Goal: Communication & Community: Participate in discussion

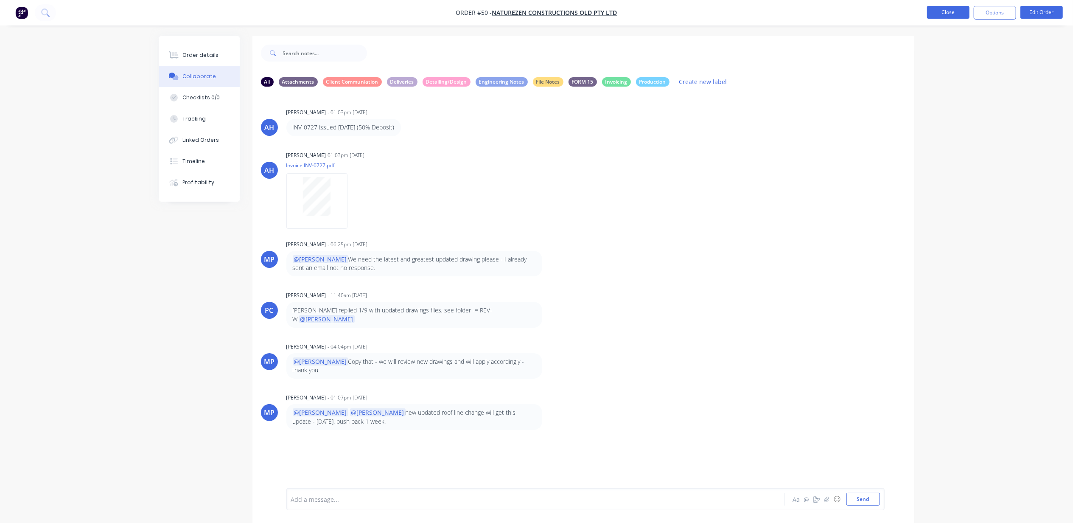
click at [947, 7] on button "Close" at bounding box center [948, 12] width 42 height 13
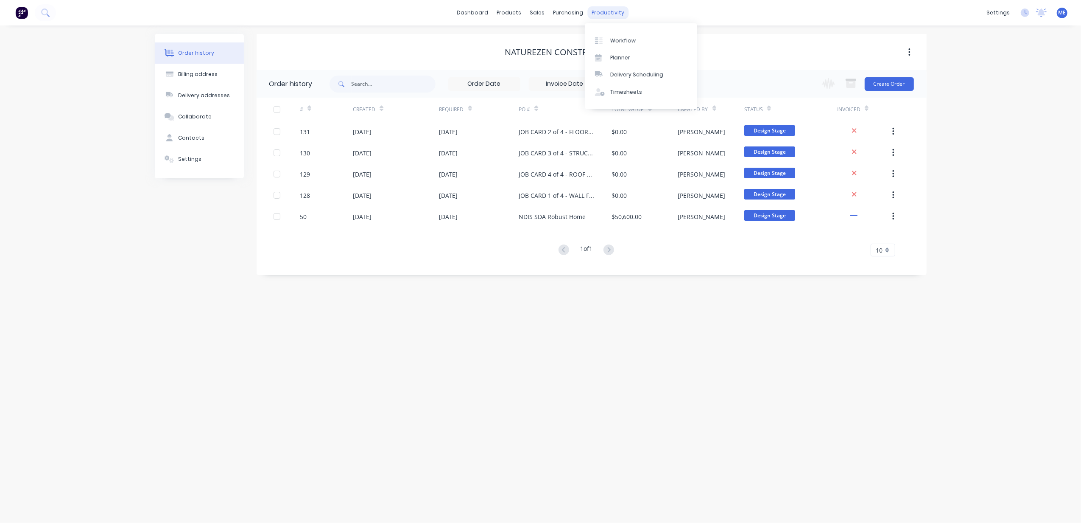
click at [621, 11] on div "productivity" at bounding box center [607, 12] width 41 height 13
click at [622, 54] on div "Planner" at bounding box center [620, 58] width 20 height 8
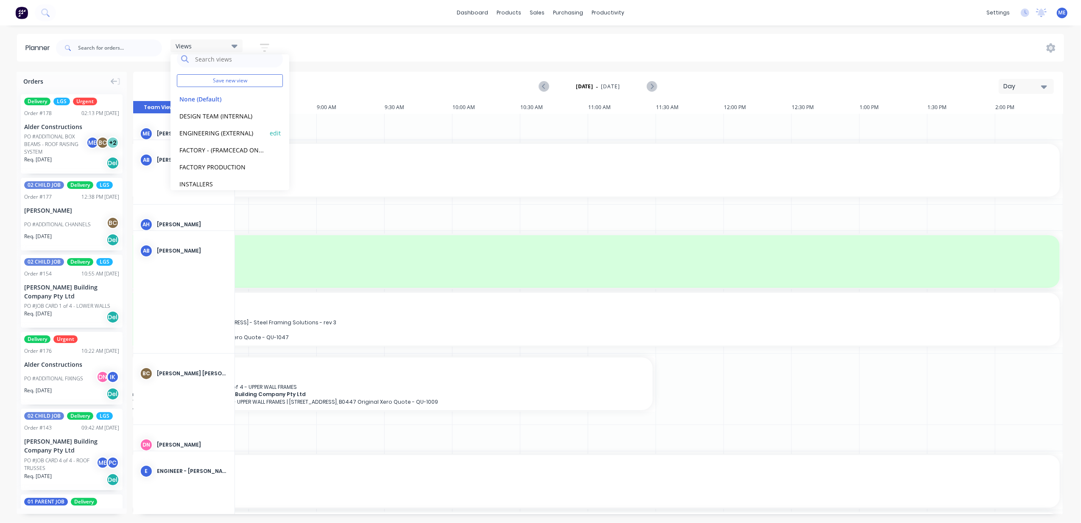
scroll to position [19, 0]
click at [625, 68] on link "Delivery Scheduling" at bounding box center [641, 74] width 112 height 17
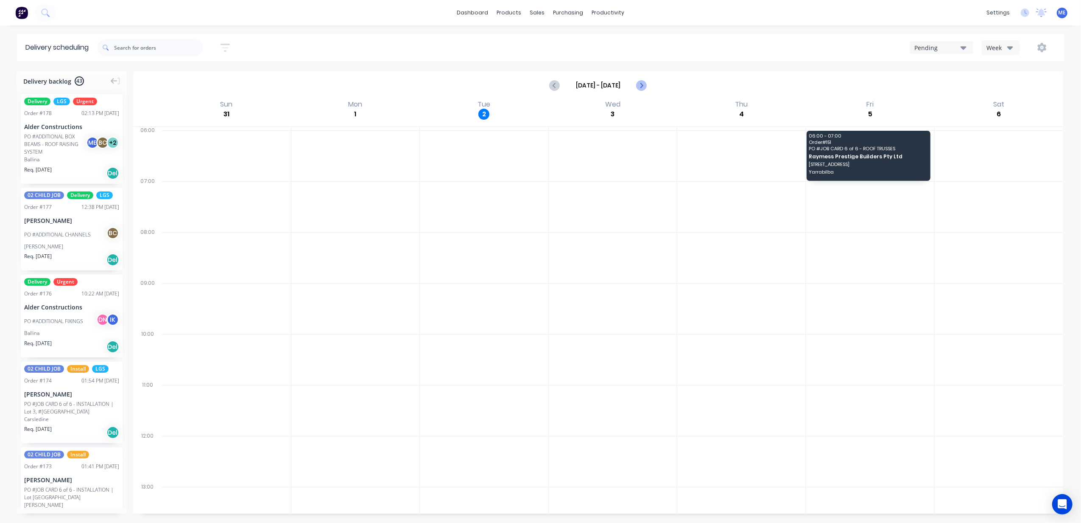
click at [640, 84] on icon "Next page" at bounding box center [641, 85] width 10 height 10
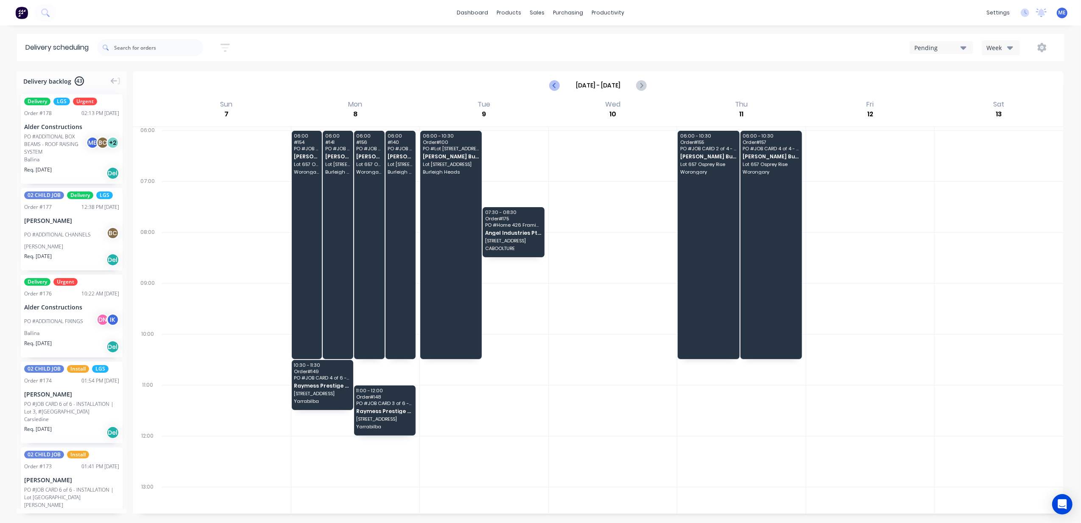
click at [557, 81] on icon "Previous page" at bounding box center [555, 85] width 10 height 10
type input "Aug 31 - Sep 6"
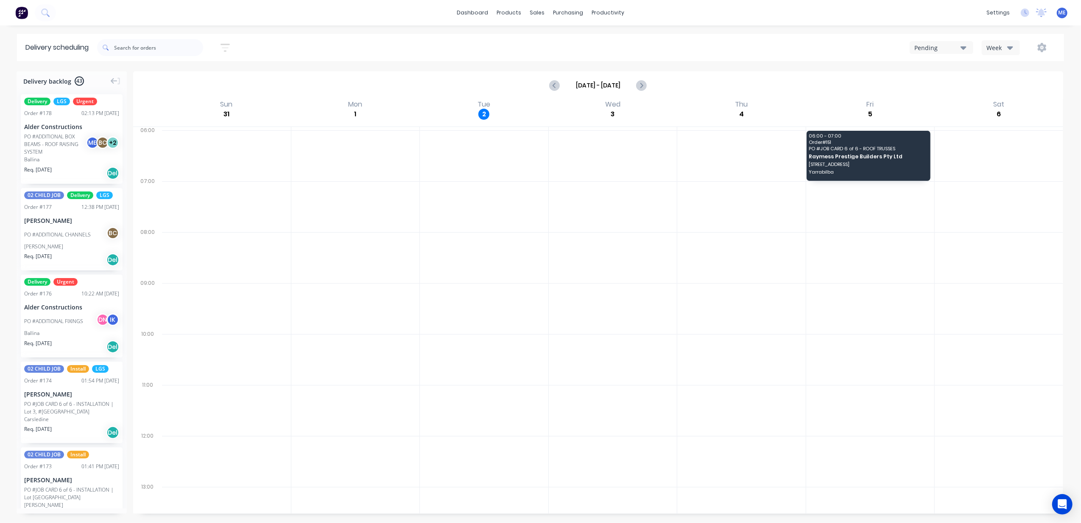
click at [51, 157] on div "Ballina" at bounding box center [71, 160] width 95 height 8
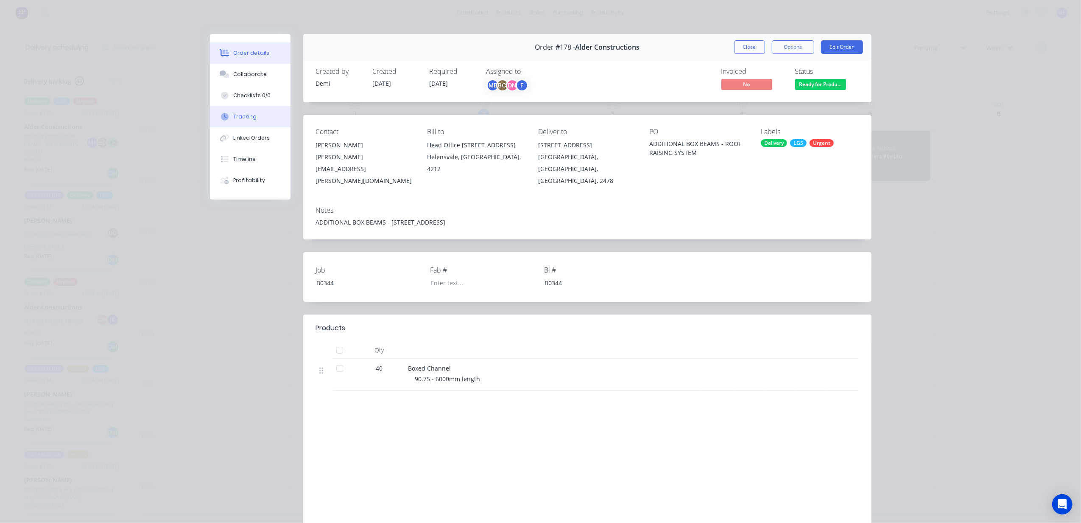
click at [238, 120] on div "Tracking" at bounding box center [244, 117] width 23 height 8
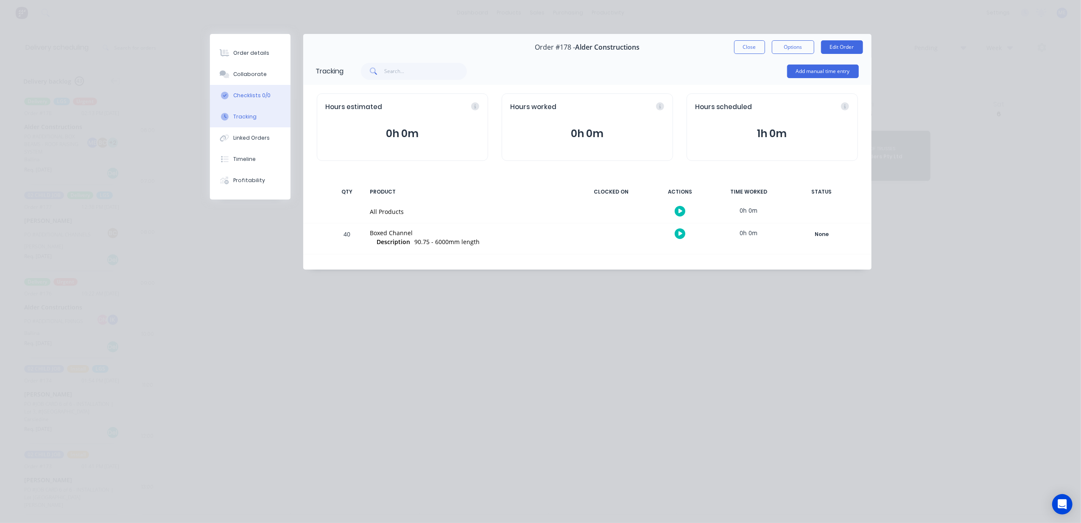
click at [238, 94] on div "Checklists 0/0" at bounding box center [251, 96] width 37 height 8
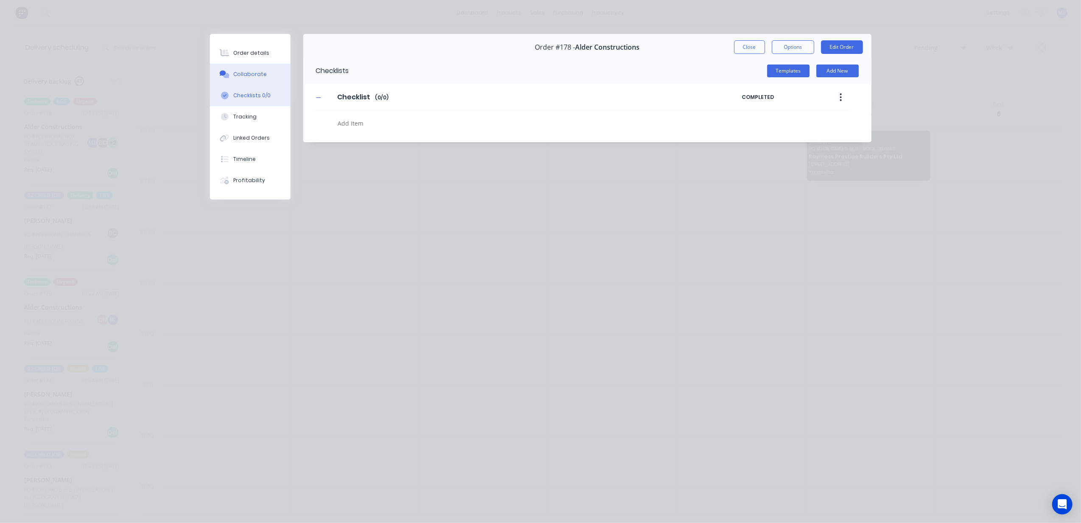
click at [240, 73] on div "Collaborate" at bounding box center [250, 74] width 34 height 8
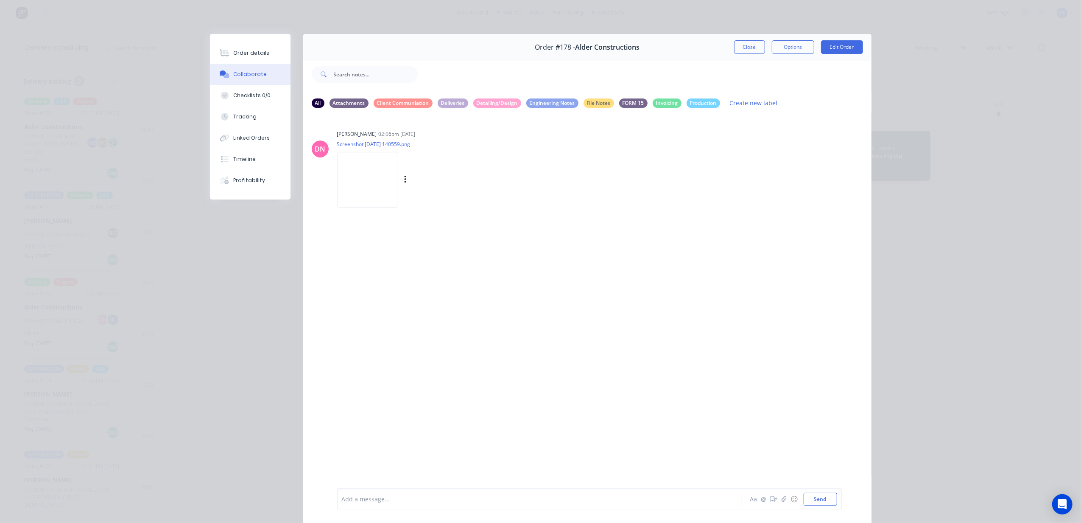
click at [366, 180] on img at bounding box center [367, 180] width 61 height 56
click at [249, 159] on div "Timeline" at bounding box center [244, 159] width 22 height 8
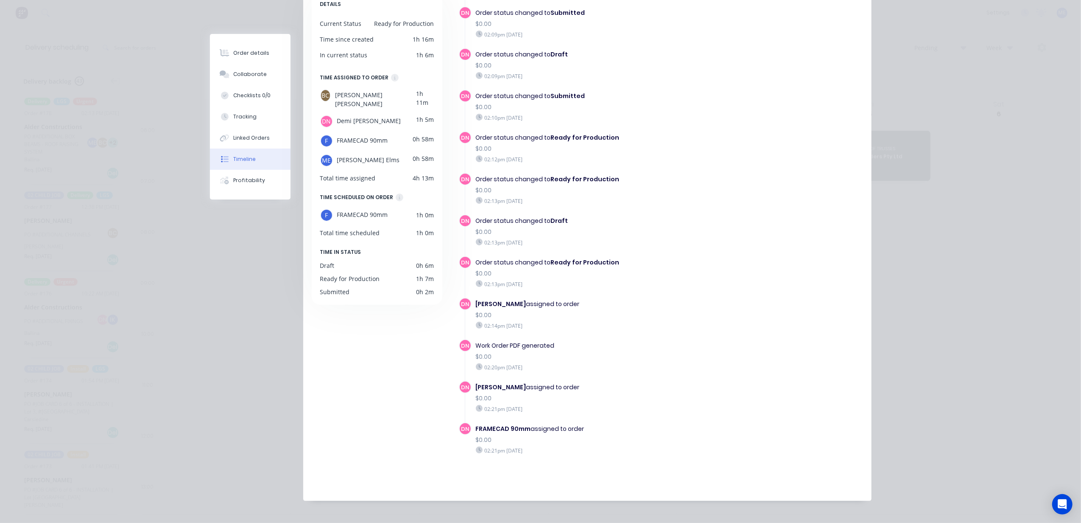
scroll to position [107, 0]
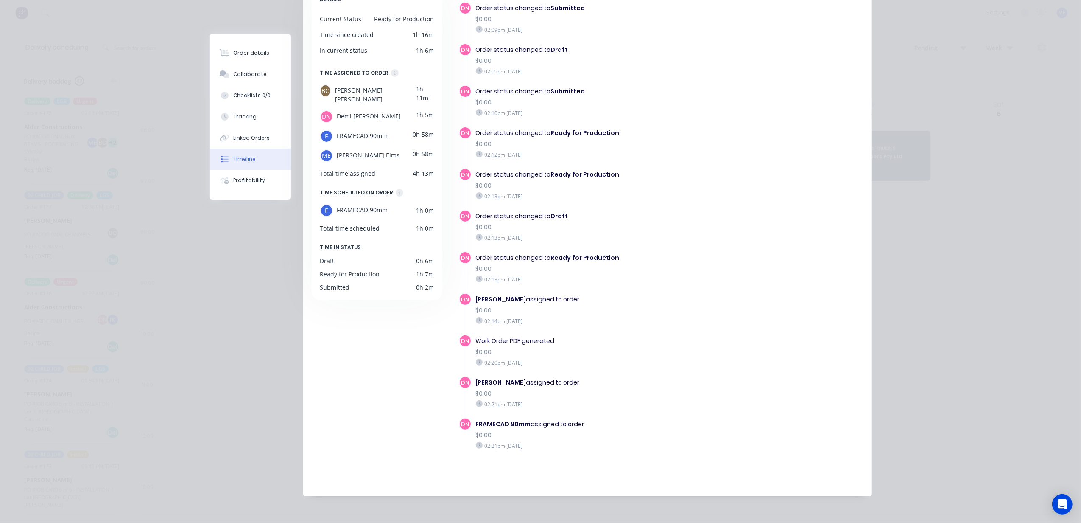
click at [323, 204] on div "F" at bounding box center [326, 210] width 13 height 13
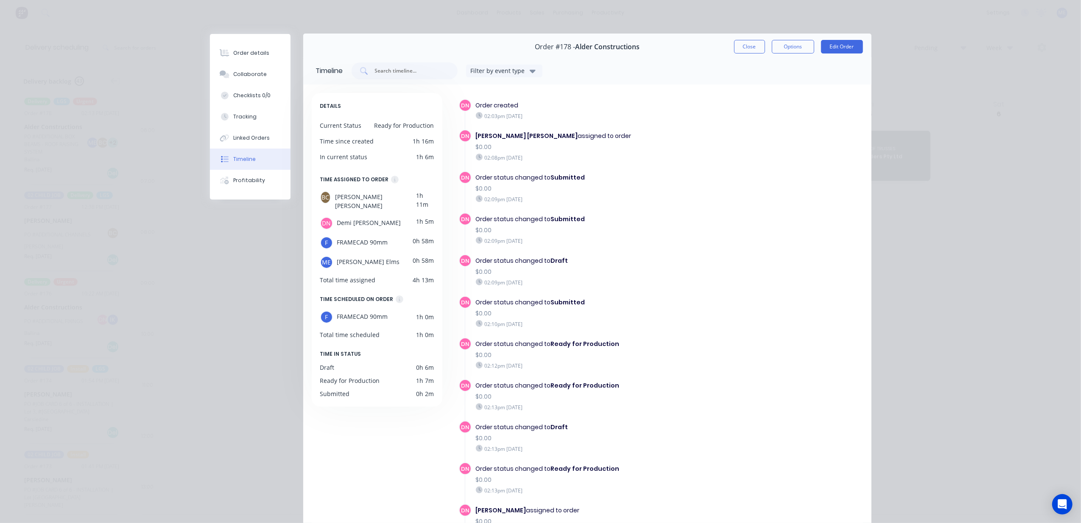
scroll to position [0, 0]
click at [742, 51] on button "Close" at bounding box center [749, 47] width 31 height 14
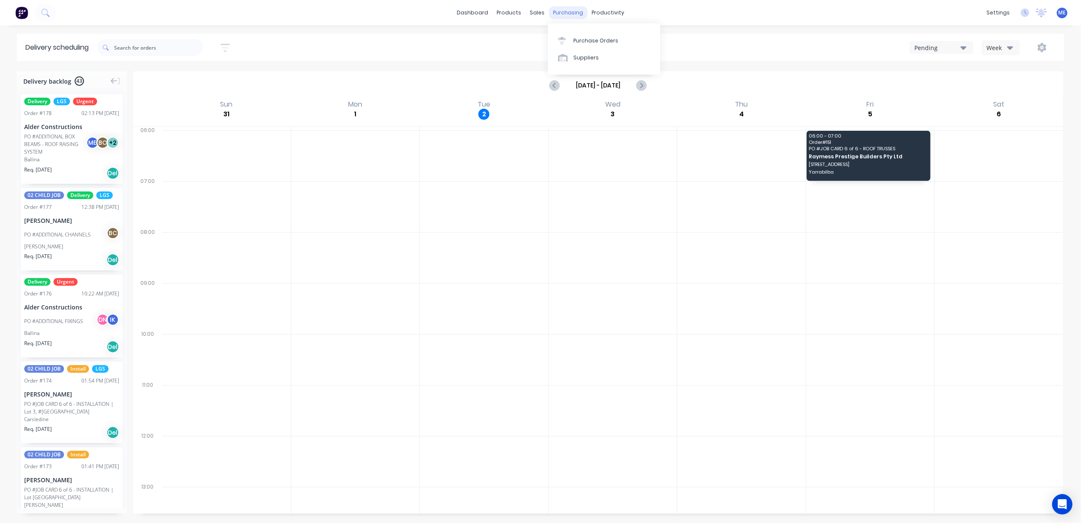
click at [567, 11] on div "purchasing" at bounding box center [568, 12] width 39 height 13
click at [601, 11] on div "productivity" at bounding box center [607, 12] width 41 height 13
click at [606, 53] on link "Planner" at bounding box center [641, 57] width 112 height 17
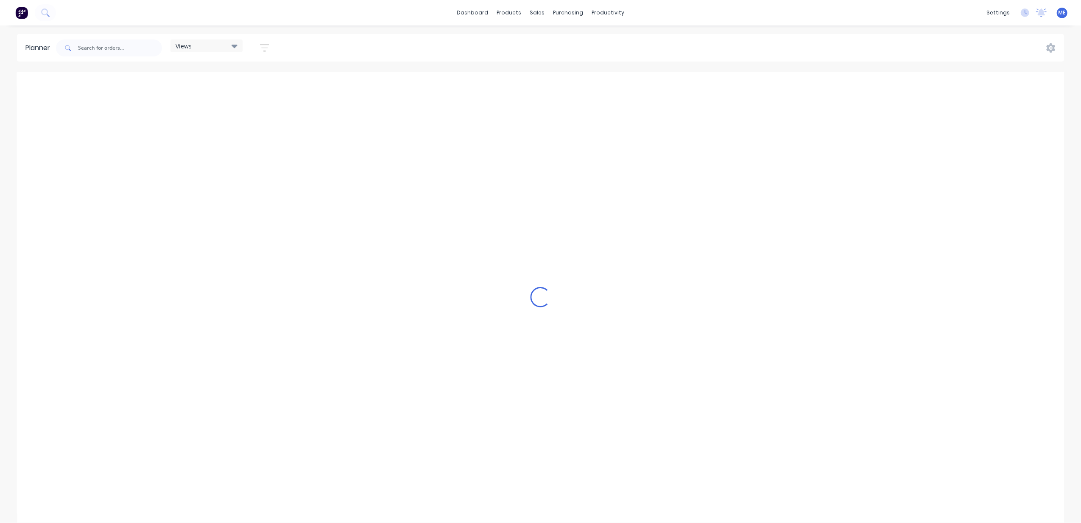
scroll to position [0, 328]
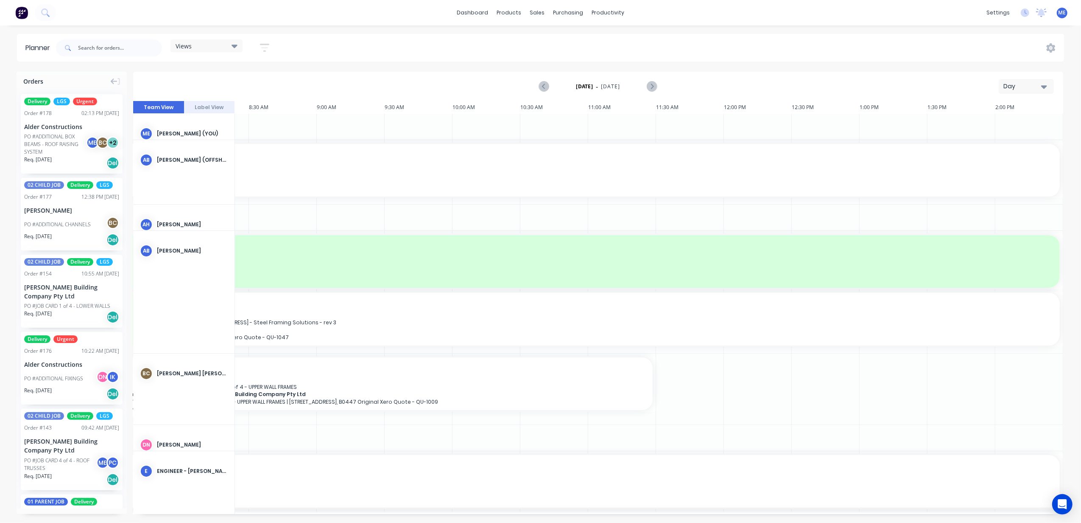
click at [208, 48] on div "Views" at bounding box center [207, 46] width 62 height 8
click at [219, 165] on button "FACTORY - (FRAMCECAD ONLY)" at bounding box center [222, 160] width 90 height 10
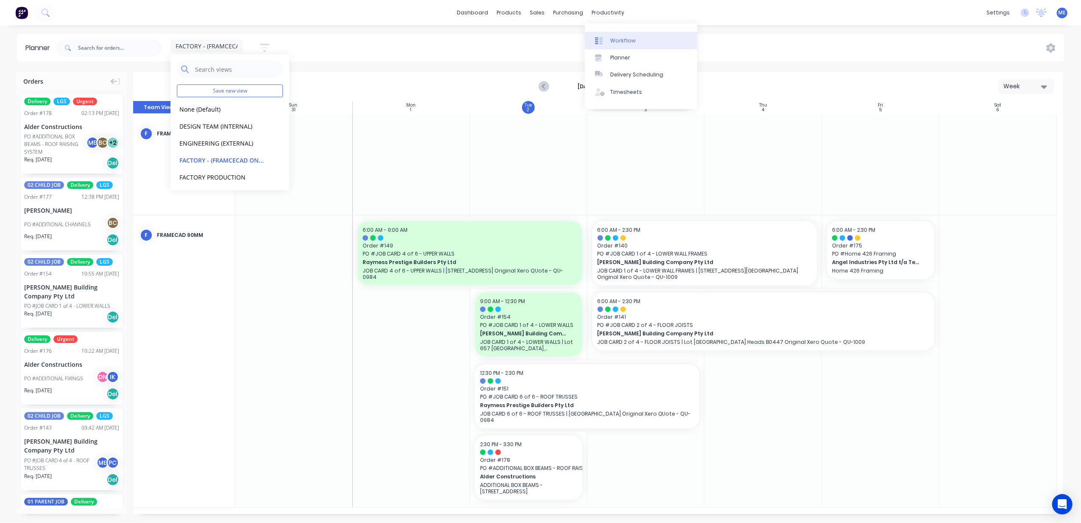
click at [619, 34] on link "Workflow" at bounding box center [641, 40] width 112 height 17
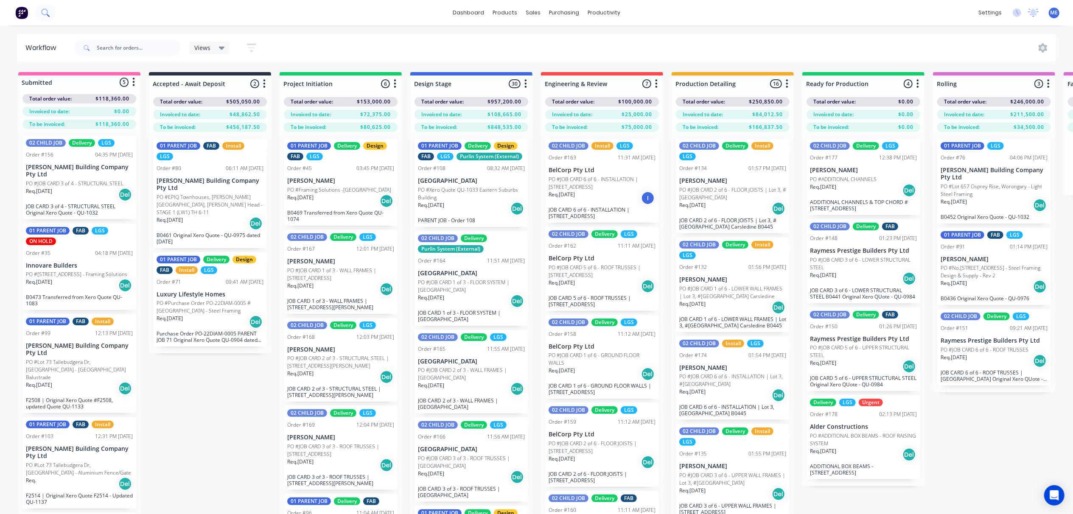
click at [46, 14] on icon at bounding box center [44, 11] width 7 height 7
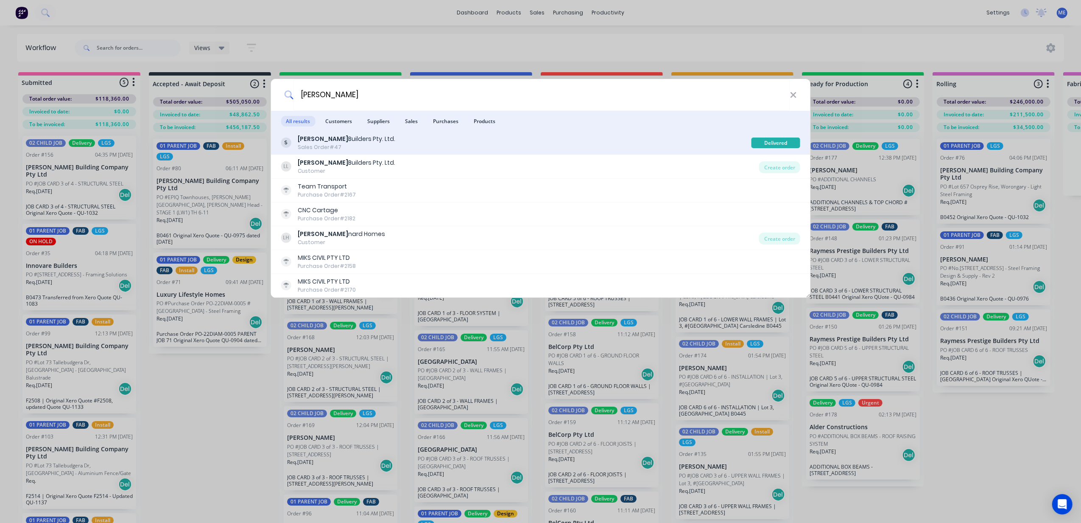
type input "leo"
click at [381, 141] on div "Leo Builders Pty. Ltd. Sales Order #47" at bounding box center [516, 142] width 470 height 17
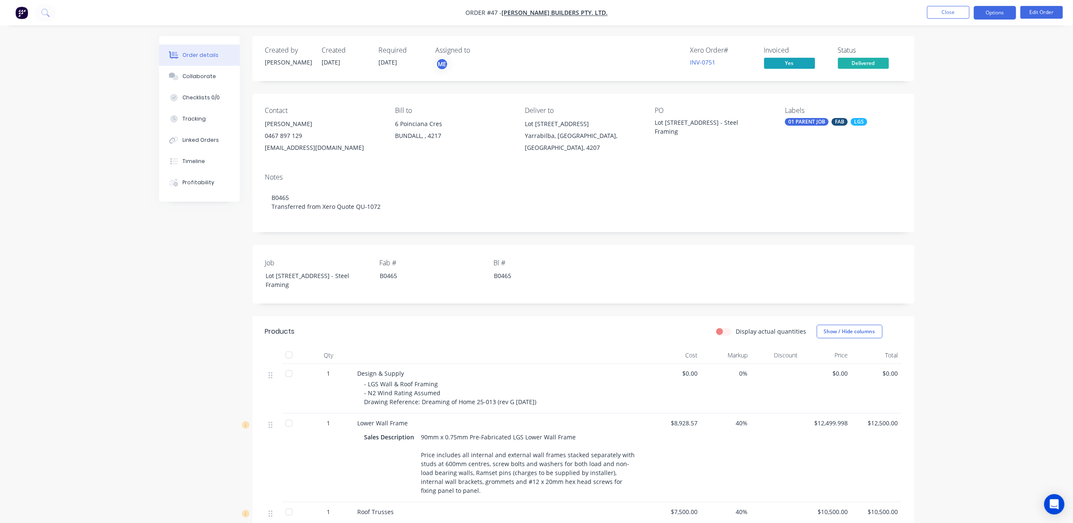
click at [991, 14] on button "Options" at bounding box center [994, 13] width 42 height 14
click at [944, 12] on button "Close" at bounding box center [948, 12] width 42 height 13
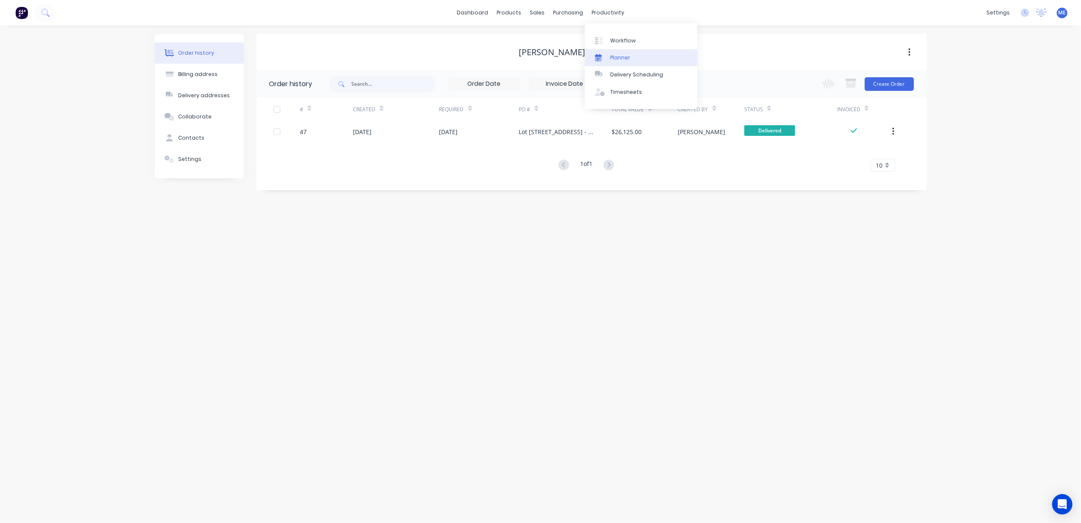
click at [627, 56] on div "Planner" at bounding box center [620, 58] width 20 height 8
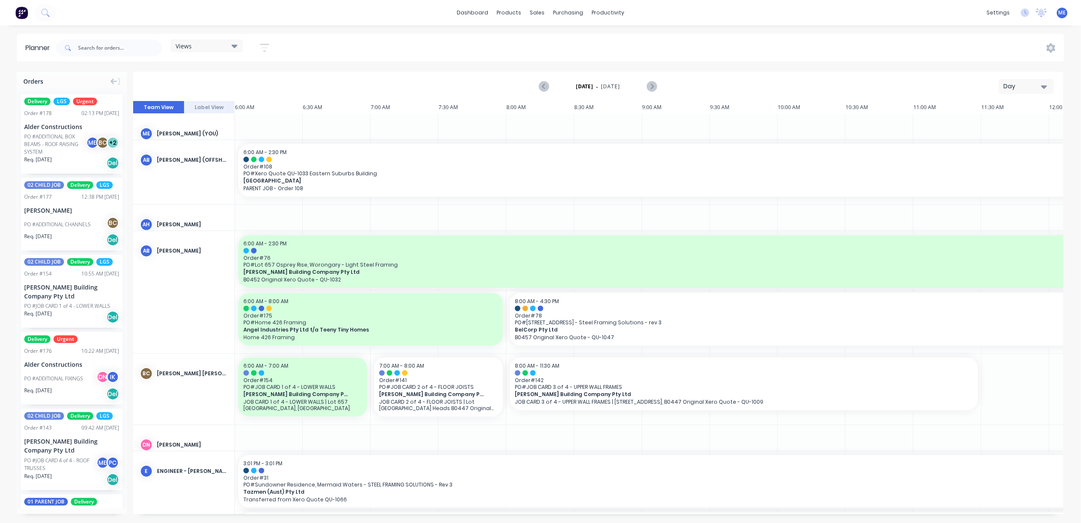
scroll to position [0, 328]
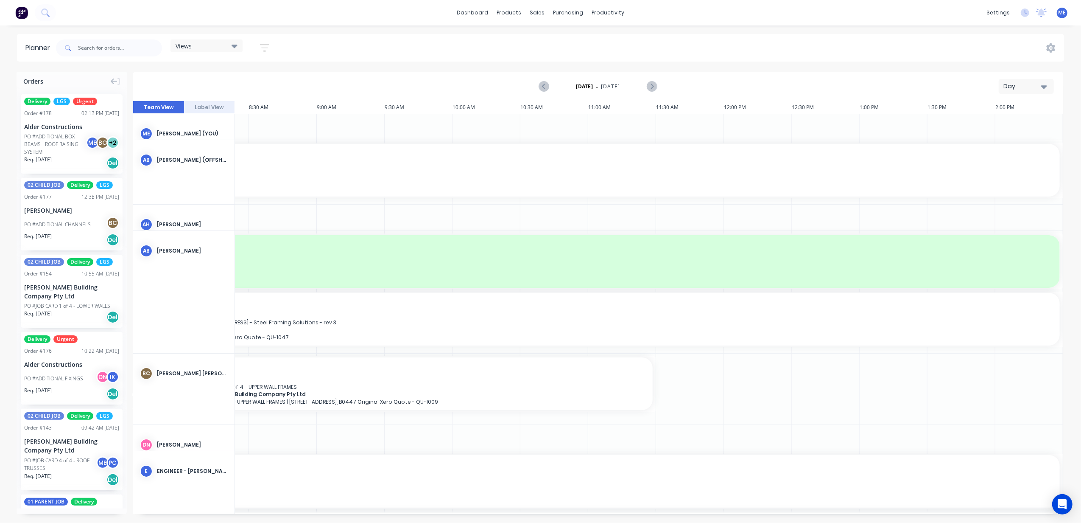
click at [1029, 82] on div "Day" at bounding box center [1022, 86] width 39 height 9
click at [847, 55] on div "Views Save new view None (Default) edit DESIGN TEAM (INTERNAL) edit ENGINEERING…" at bounding box center [559, 47] width 1010 height 25
click at [201, 43] on div "Views" at bounding box center [207, 46] width 62 height 8
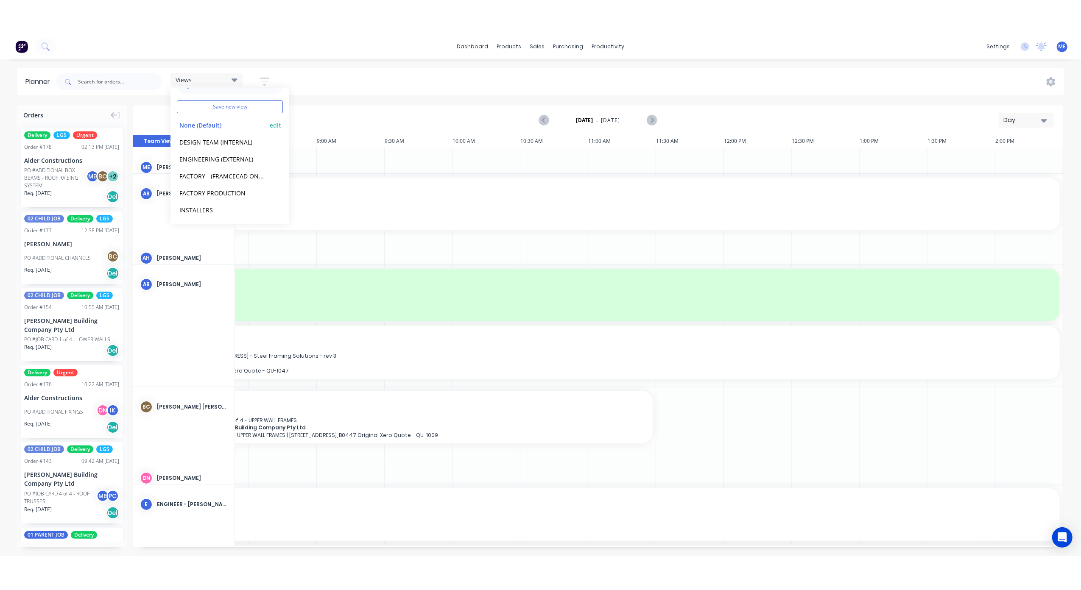
scroll to position [19, 0]
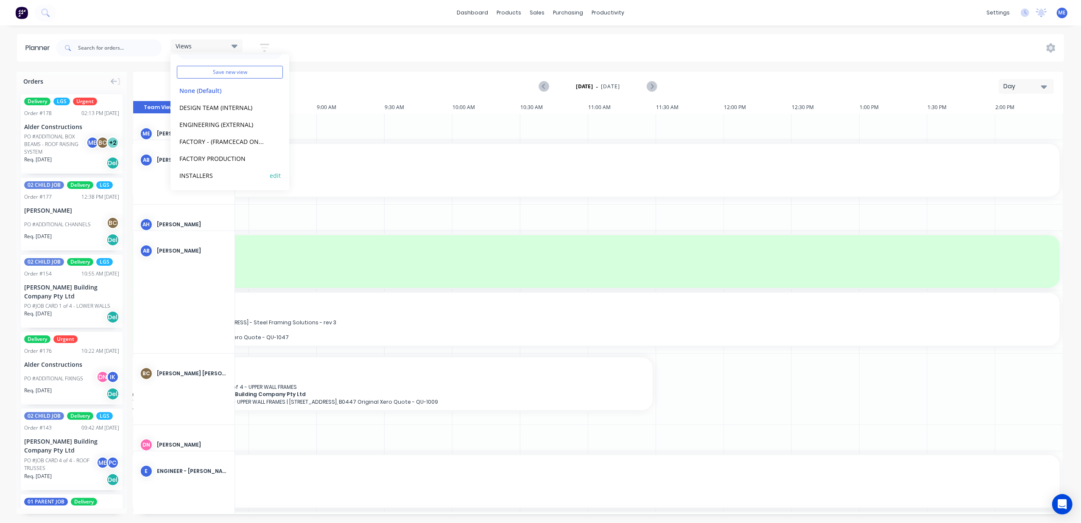
click at [210, 170] on button "INSTALLERS" at bounding box center [222, 175] width 90 height 10
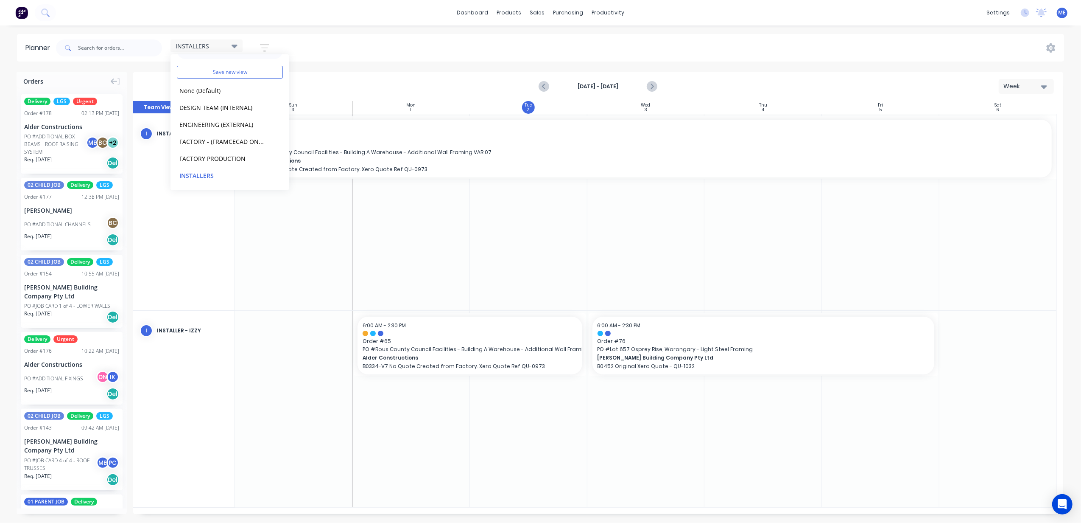
click at [366, 43] on div "INSTALLERS Save new view None (Default) edit DESIGN TEAM (INTERNAL) edit ENGINE…" at bounding box center [559, 47] width 1010 height 25
click at [400, 51] on div "INSTALLERS Save new view None (Default) edit DESIGN TEAM (INTERNAL) edit ENGINE…" at bounding box center [559, 47] width 1010 height 25
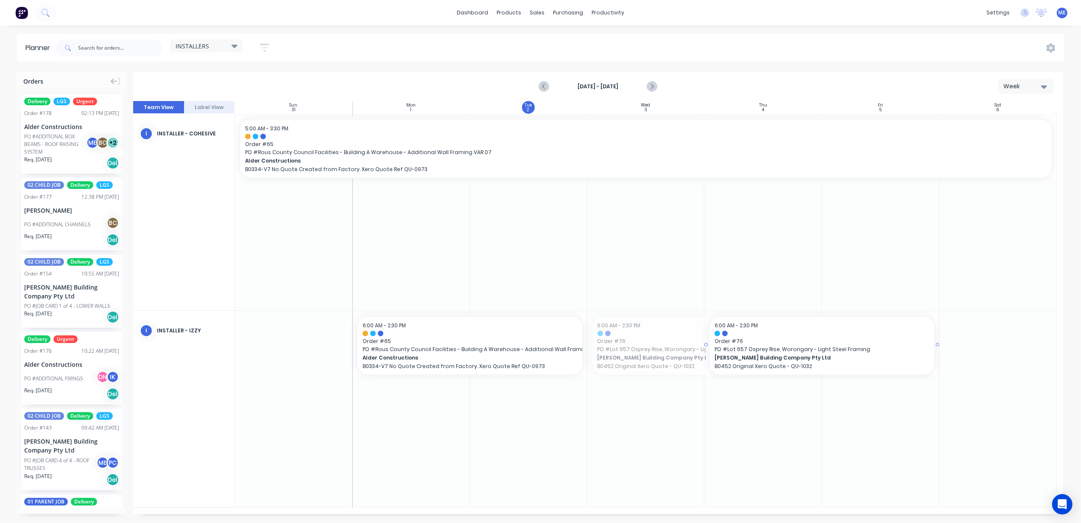
drag, startPoint x: 589, startPoint y: 343, endPoint x: 694, endPoint y: 343, distance: 105.6
drag, startPoint x: 584, startPoint y: 345, endPoint x: 661, endPoint y: 344, distance: 76.8
click at [352, 62] on div "Planner INSTALLERS Save new view None (Default) edit DESIGN TEAM (INTERNAL) edi…" at bounding box center [540, 278] width 1081 height 488
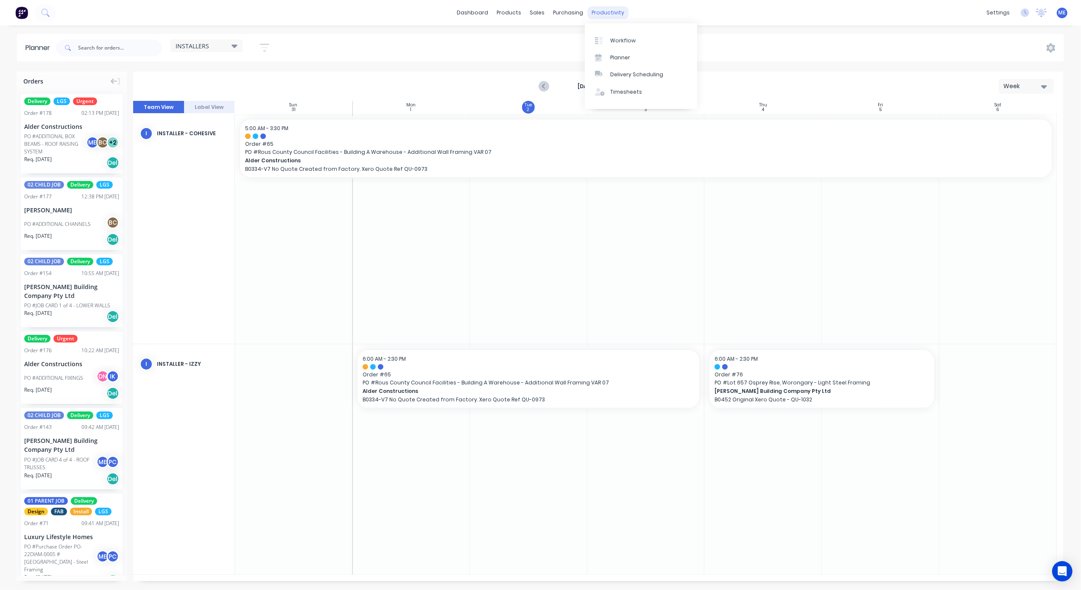
click at [606, 12] on div "productivity" at bounding box center [607, 12] width 41 height 13
click at [642, 53] on link "Planner" at bounding box center [641, 57] width 112 height 17
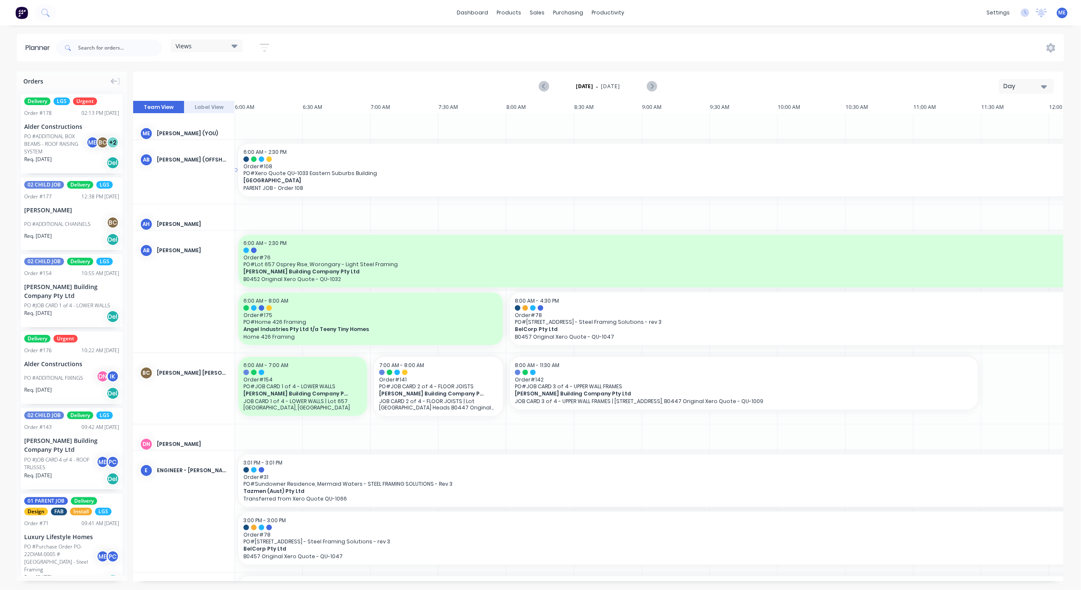
scroll to position [0, 328]
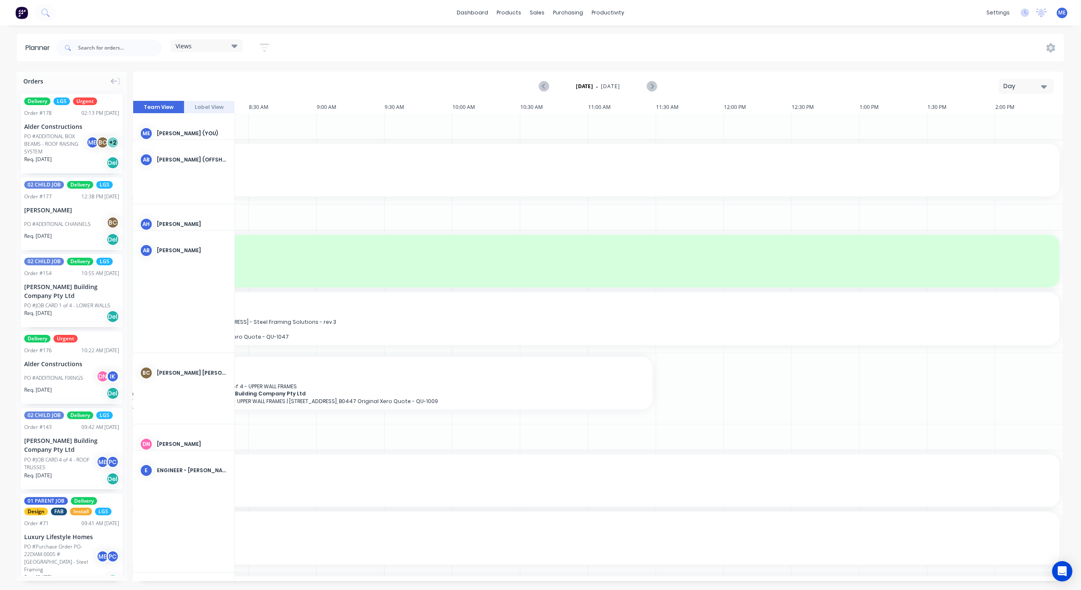
click at [755, 75] on div "[DATE] - [DATE] Day" at bounding box center [598, 87] width 928 height 28
click at [1035, 82] on div "Day" at bounding box center [1022, 86] width 39 height 9
click at [1011, 127] on div "Week" at bounding box center [1011, 125] width 84 height 17
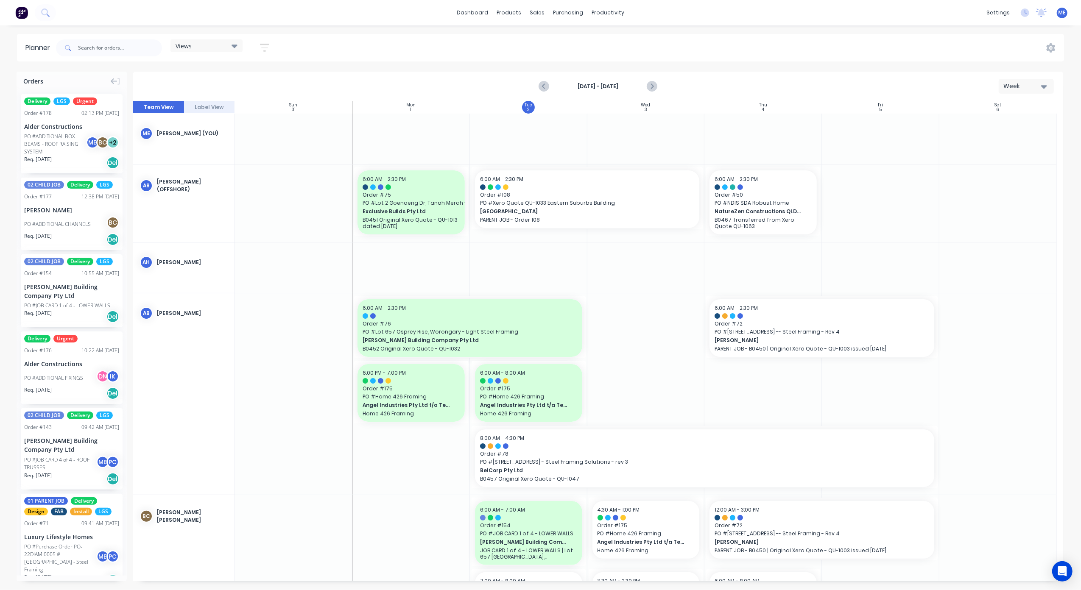
click at [216, 38] on div "Views Save new view None (Default) edit DESIGN TEAM (INTERNAL) edit ENGINEERING…" at bounding box center [166, 47] width 224 height 25
click at [211, 55] on div "Views Save new view None (Default) edit DESIGN TEAM (INTERNAL) edit ENGINEERING…" at bounding box center [206, 47] width 72 height 17
click at [208, 48] on div "Views" at bounding box center [207, 46] width 62 height 8
click at [211, 179] on button "FACTORY PRODUCTION" at bounding box center [222, 177] width 90 height 10
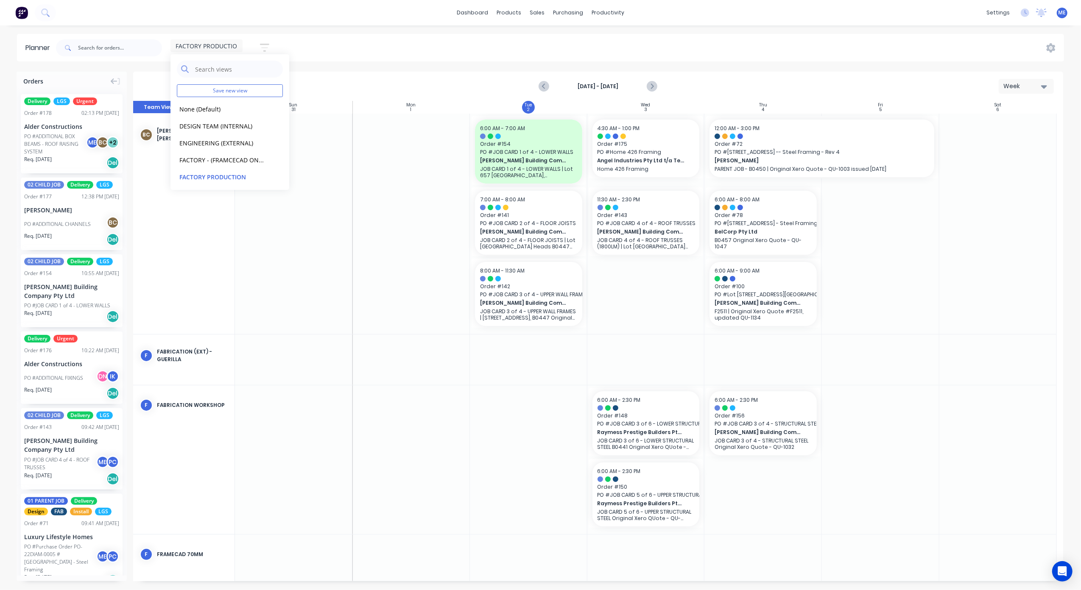
click at [434, 58] on div "FACTORY PRODUCTION Save new view None (Default) edit DESIGN TEAM (INTERNAL) edi…" at bounding box center [559, 47] width 1010 height 25
click at [222, 40] on div "FACTORY PRODUCTION" at bounding box center [206, 45] width 72 height 13
click at [226, 158] on button "FACTORY - (FRAMCECAD ONLY)" at bounding box center [222, 160] width 90 height 10
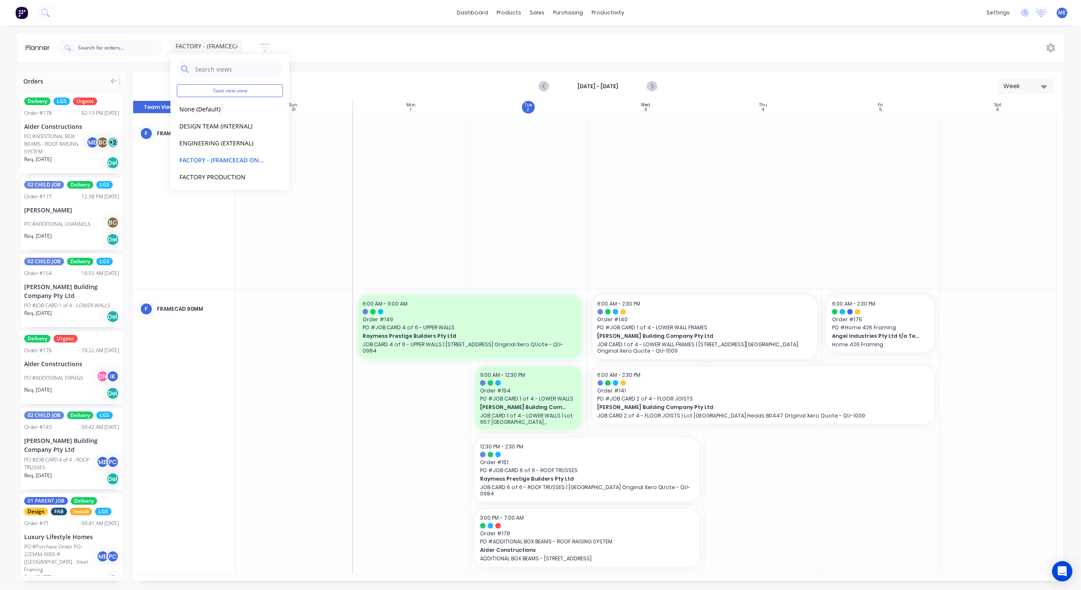
click at [429, 55] on div "FACTORY - (FRAMCECAD ONLY) Save new view None (Default) edit DESIGN TEAM (INTER…" at bounding box center [559, 47] width 1010 height 25
click at [653, 86] on icon "Next page" at bounding box center [652, 86] width 4 height 7
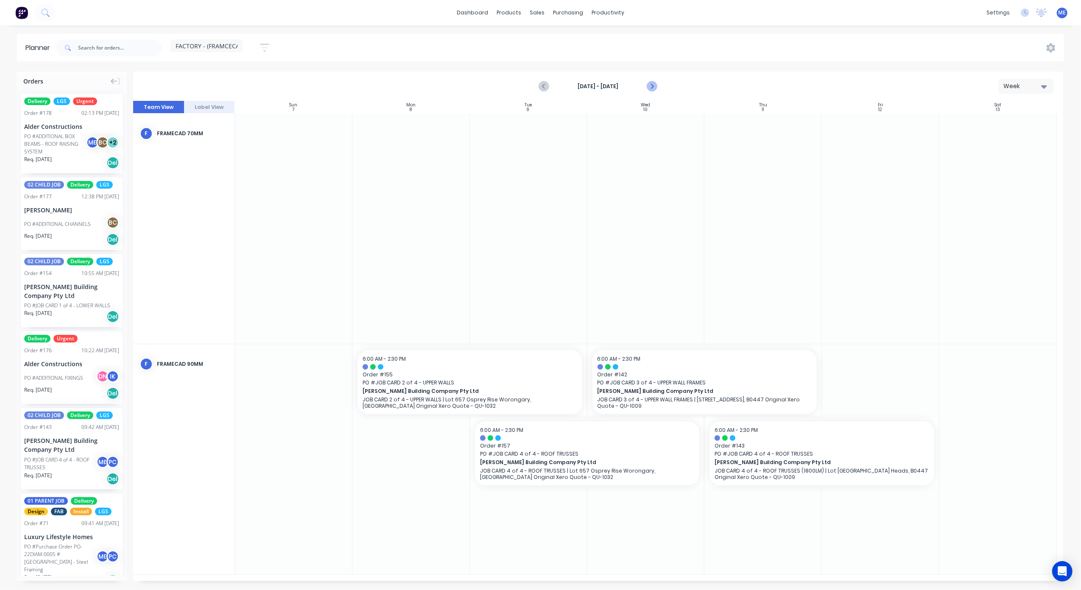
click at [653, 86] on icon "Next page" at bounding box center [652, 86] width 4 height 7
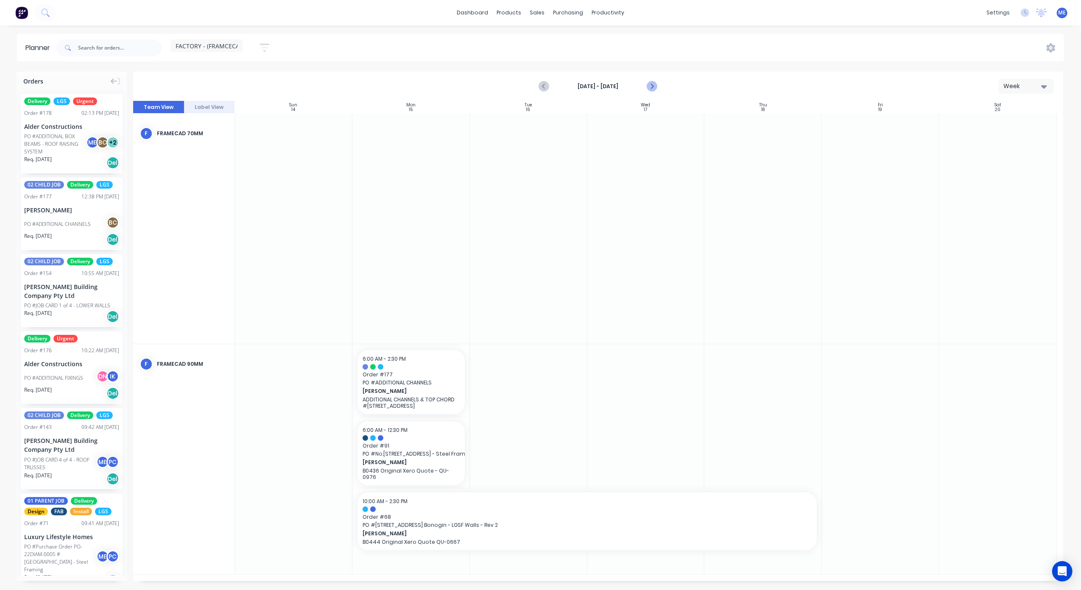
click at [653, 86] on icon "Next page" at bounding box center [652, 86] width 4 height 7
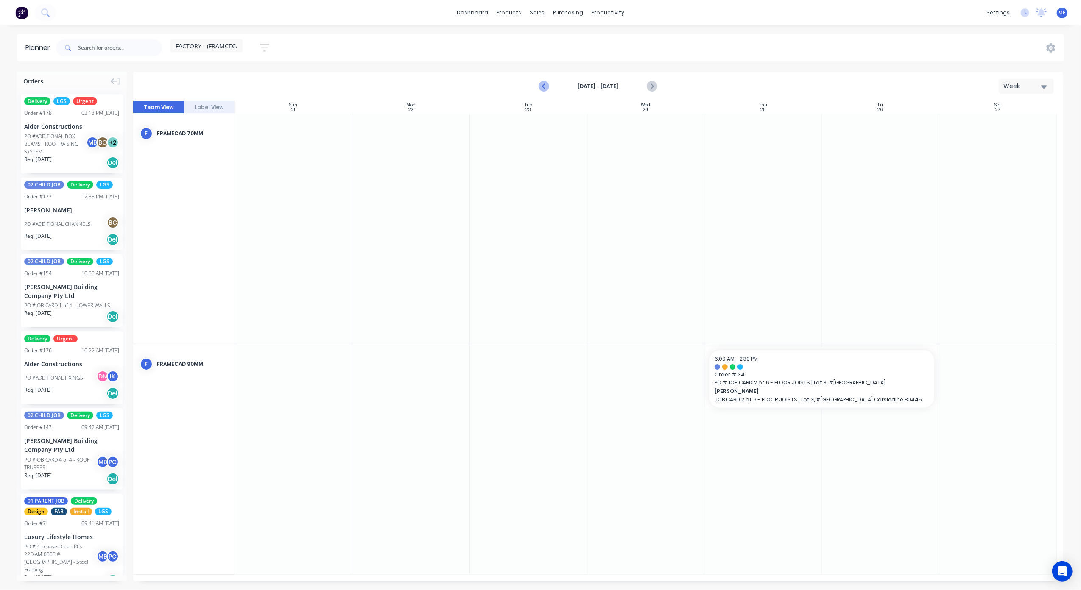
click at [542, 87] on icon "Previous page" at bounding box center [544, 86] width 10 height 10
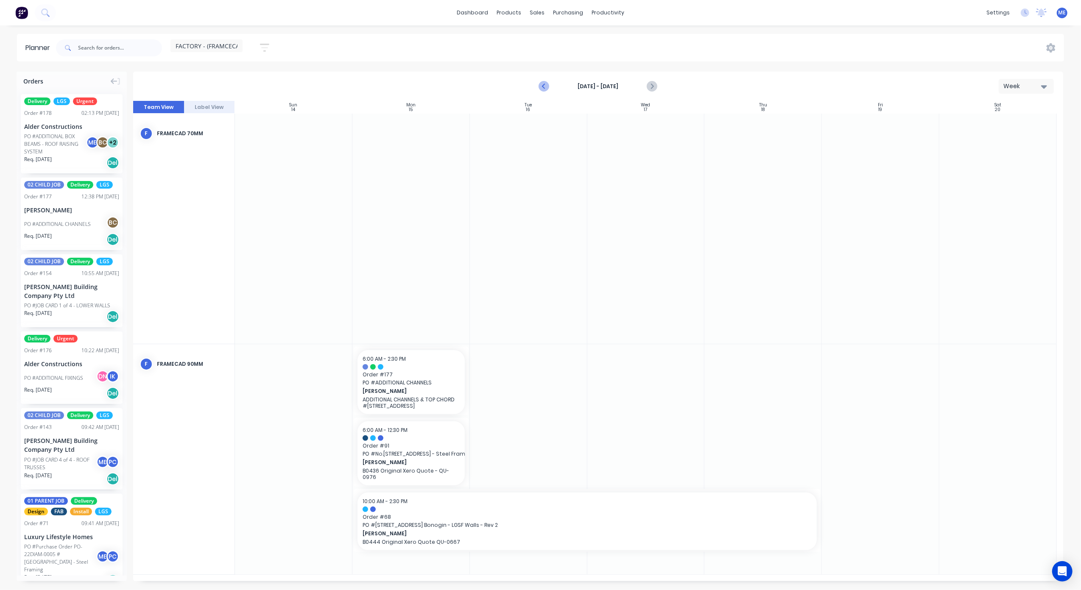
click at [542, 87] on icon "Previous page" at bounding box center [544, 86] width 10 height 10
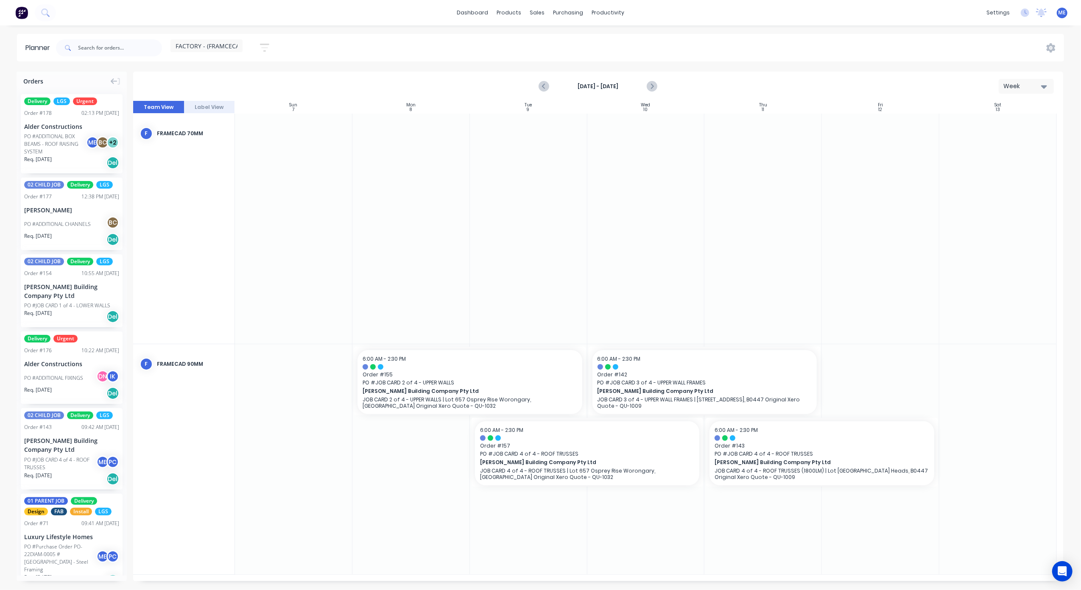
click at [720, 67] on div "Planner FACTORY - (FRAMCECAD ONLY) Save new view None (Default) edit DESIGN TEA…" at bounding box center [540, 312] width 1081 height 556
click at [353, 43] on div "FACTORY - (FRAMCECAD ONLY) Save new view None (Default) edit DESIGN TEAM (INTER…" at bounding box center [559, 47] width 1010 height 25
click at [613, 56] on div "Planner" at bounding box center [620, 58] width 20 height 8
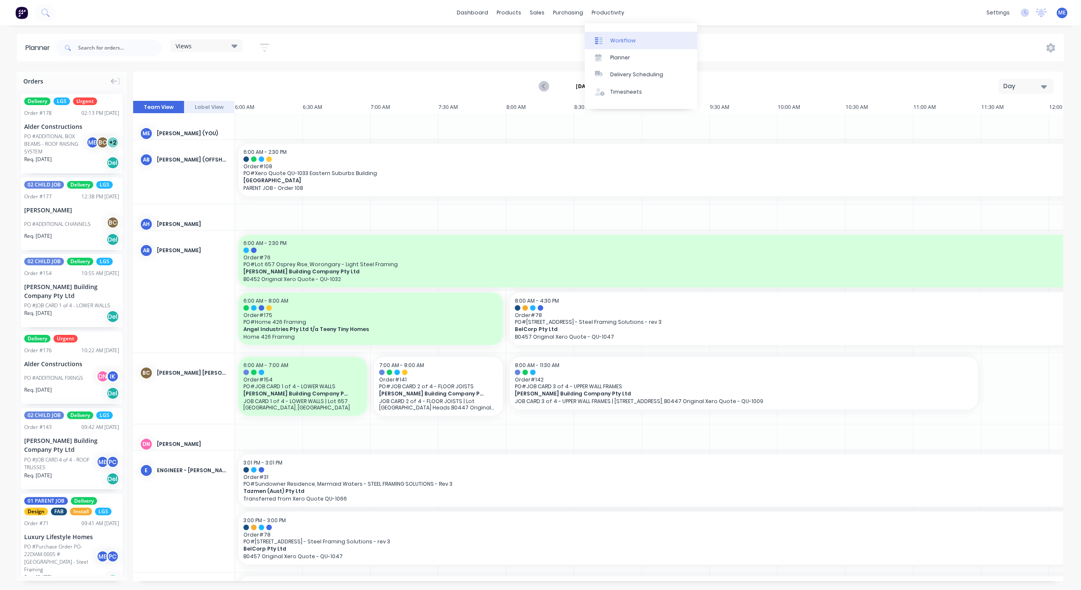
scroll to position [0, 328]
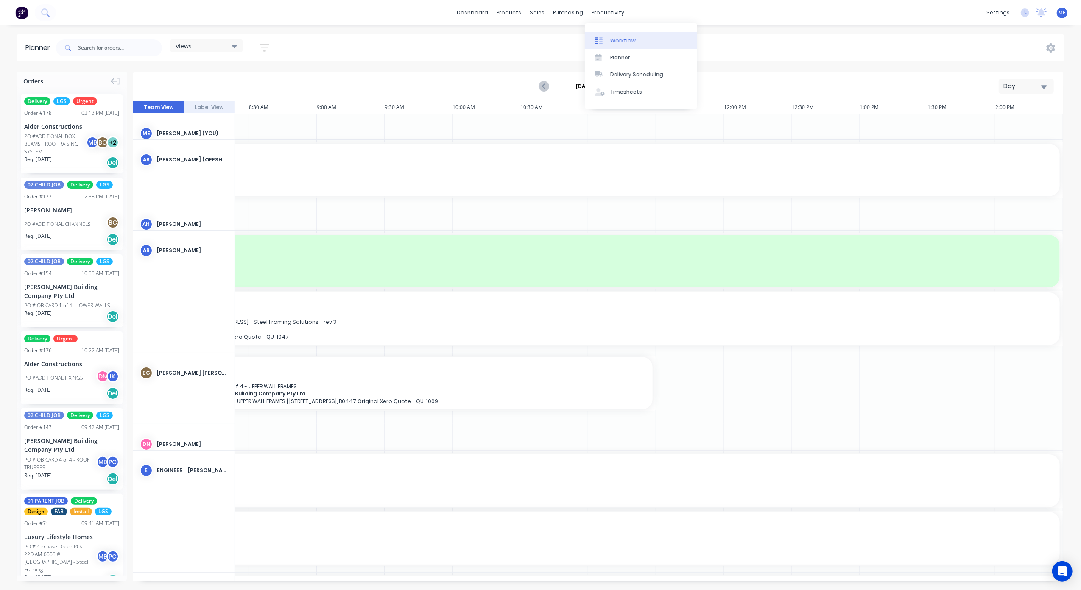
click at [620, 42] on div "Workflow" at bounding box center [622, 41] width 25 height 8
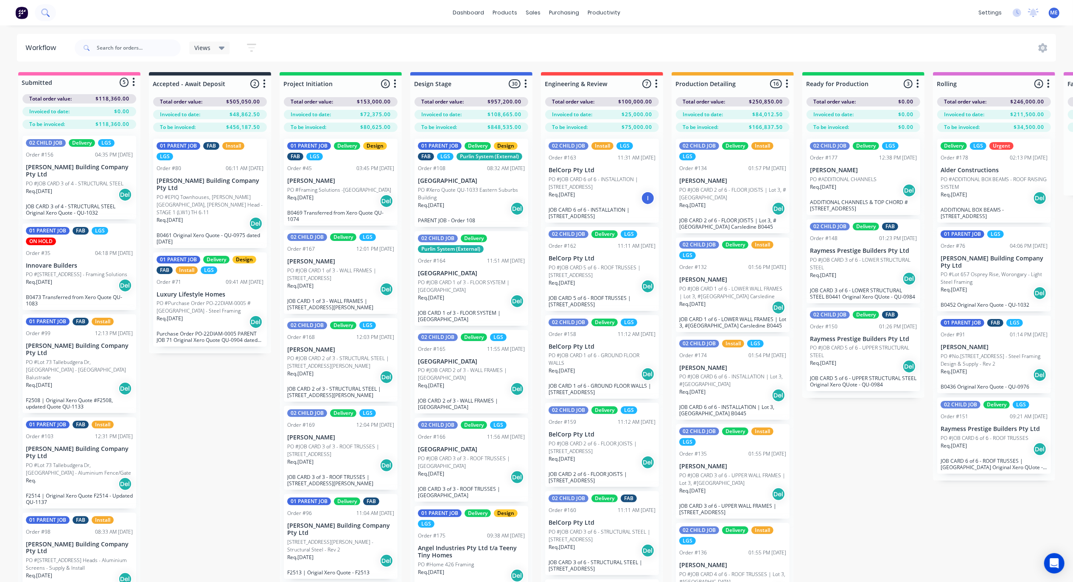
click at [45, 10] on icon at bounding box center [45, 12] width 8 height 8
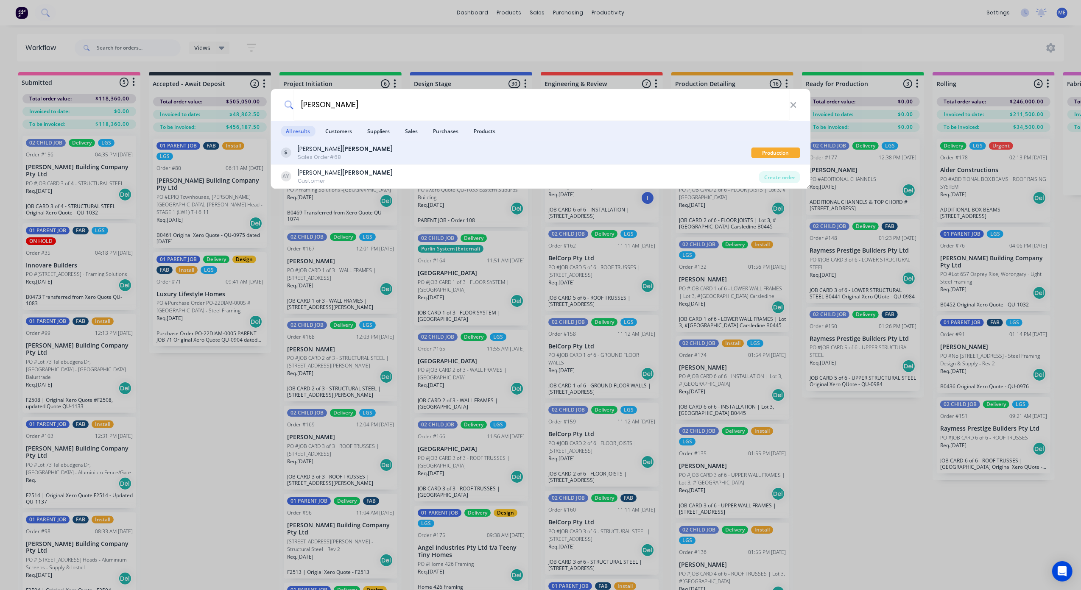
type input "youhanna"
click at [780, 154] on div "Production Detailing" at bounding box center [775, 153] width 49 height 11
click at [333, 155] on div "Sales Order #68" at bounding box center [345, 158] width 95 height 8
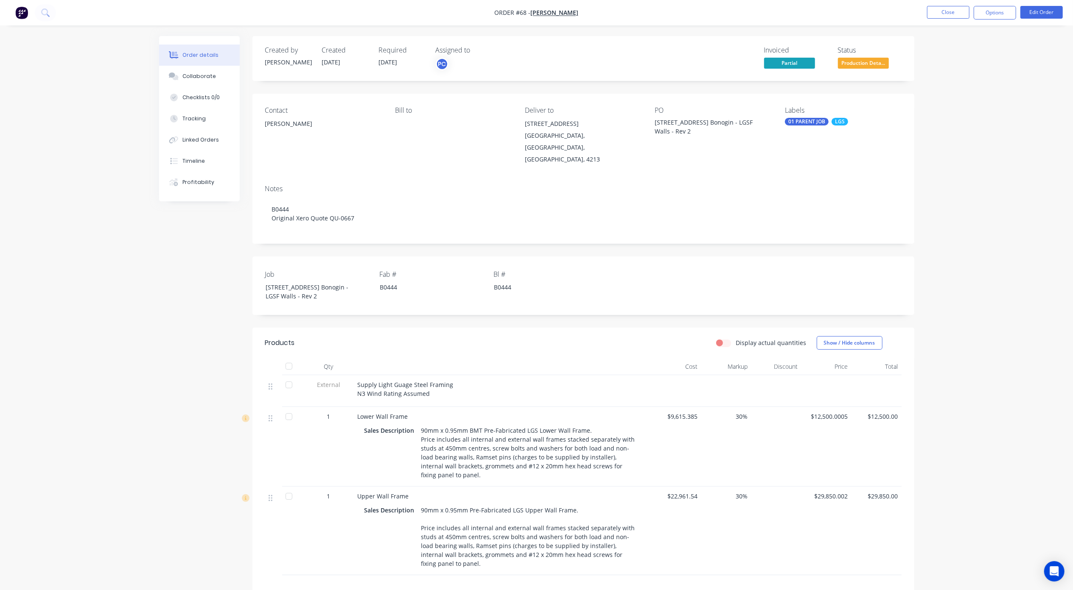
click at [956, 102] on div "Order details Collaborate Checklists 0/0 Tracking Linked Orders Timeline Profit…" at bounding box center [536, 363] width 1073 height 727
click at [965, 105] on div "Order details Collaborate Checklists 0/0 Tracking Linked Orders Timeline Profit…" at bounding box center [536, 363] width 1073 height 727
click at [109, 425] on div "Order details Collaborate Checklists 0/0 Tracking Linked Orders Timeline Profit…" at bounding box center [536, 363] width 1073 height 727
click at [109, 423] on div "Order details Collaborate Checklists 0/0 Tracking Linked Orders Timeline Profit…" at bounding box center [536, 363] width 1073 height 727
click at [113, 363] on div "Order details Collaborate Checklists 0/0 Tracking Linked Orders Timeline Profit…" at bounding box center [536, 363] width 1073 height 727
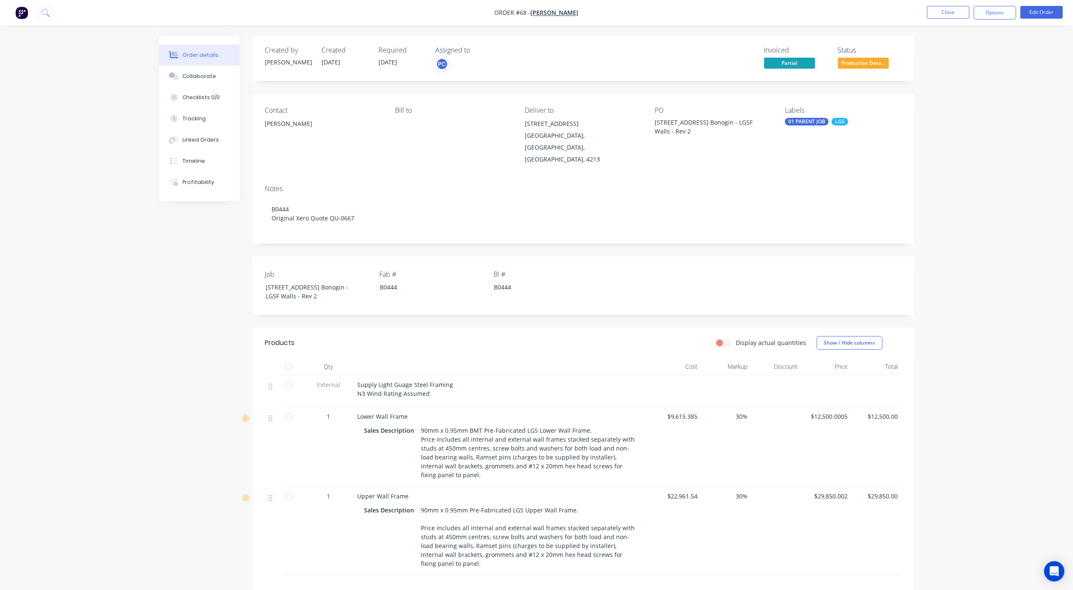
click at [121, 382] on div "Order details Collaborate Checklists 0/0 Tracking Linked Orders Timeline Profit…" at bounding box center [536, 363] width 1073 height 727
click at [92, 313] on div "Order details Collaborate Checklists 0/0 Tracking Linked Orders Timeline Profit…" at bounding box center [536, 363] width 1073 height 727
click at [209, 76] on div "Collaborate" at bounding box center [199, 77] width 34 height 8
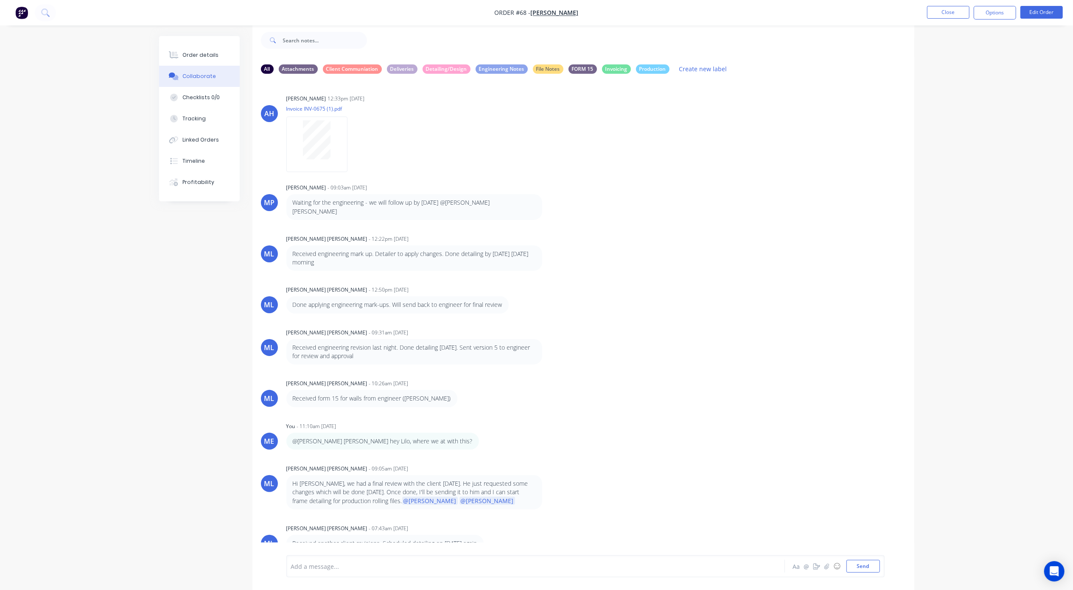
scroll to position [14, 0]
click at [468, 570] on div at bounding box center [511, 566] width 441 height 9
click at [470, 568] on div at bounding box center [511, 566] width 441 height 9
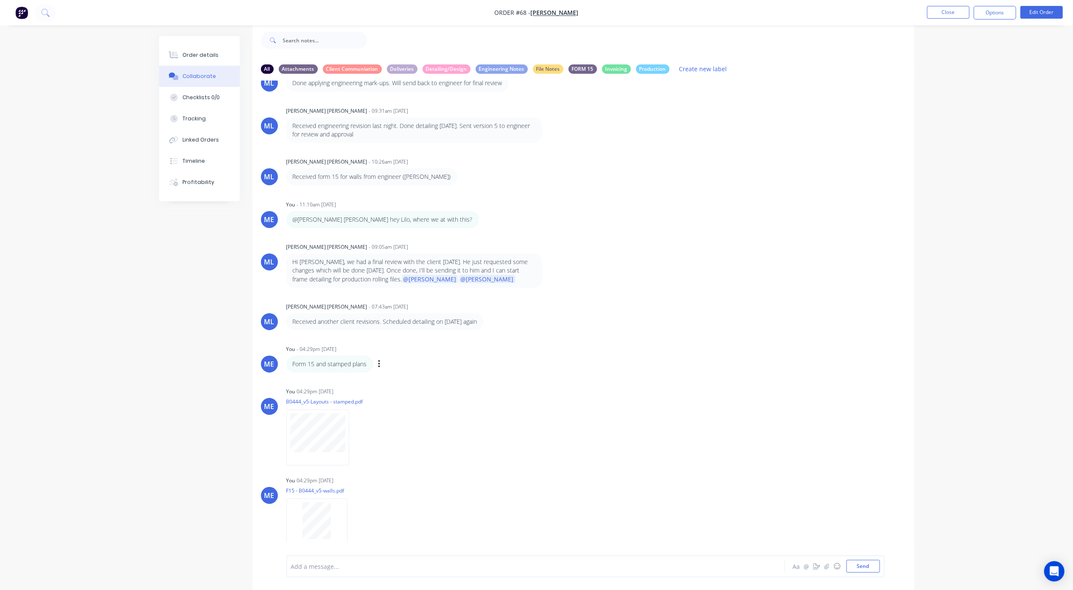
scroll to position [446, 0]
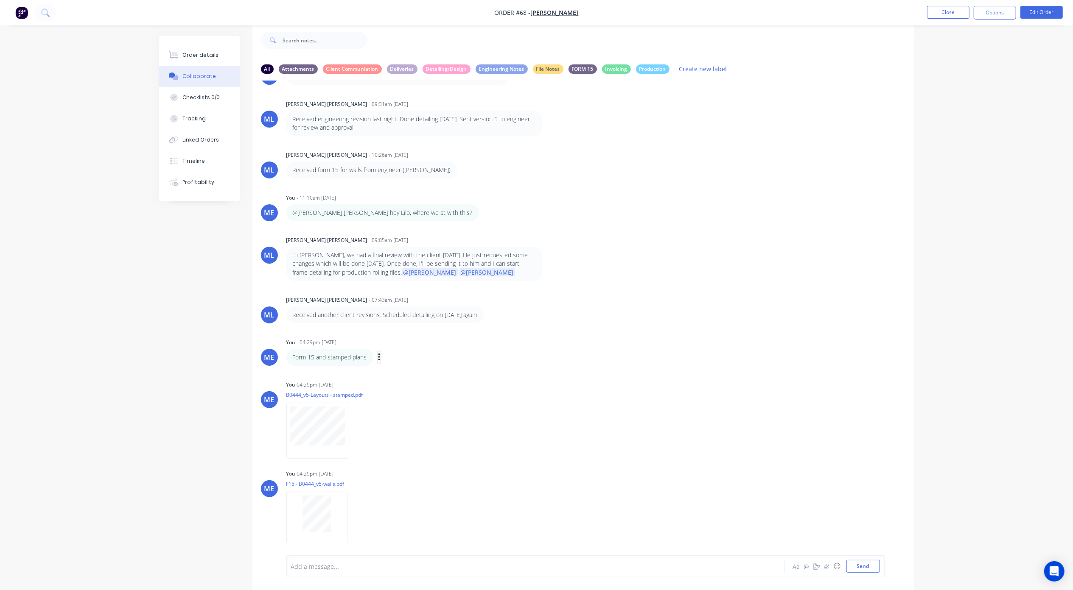
click at [380, 353] on icon "button" at bounding box center [379, 358] width 3 height 10
click at [407, 352] on button "Labels" at bounding box center [409, 359] width 53 height 14
drag, startPoint x: 566, startPoint y: 489, endPoint x: 677, endPoint y: 484, distance: 111.3
click at [566, 491] on div at bounding box center [570, 499] width 17 height 17
click at [956, 443] on div "Order details Collaborate Checklists 0/0 Tracking Linked Orders Timeline Profit…" at bounding box center [536, 288] width 1073 height 603
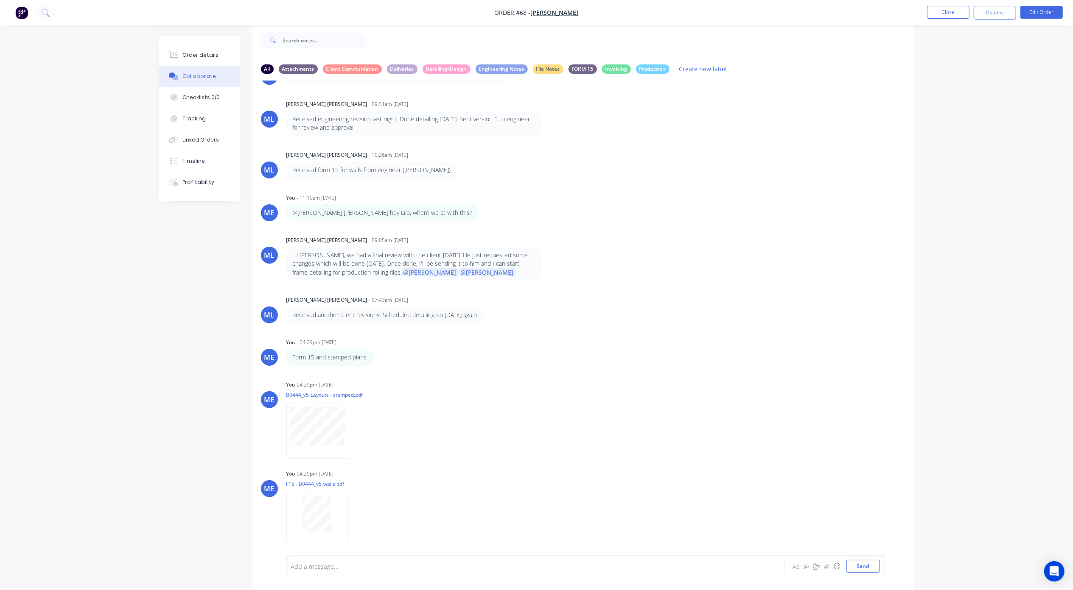
click at [351, 560] on div "Add a message..." at bounding box center [512, 566] width 442 height 13
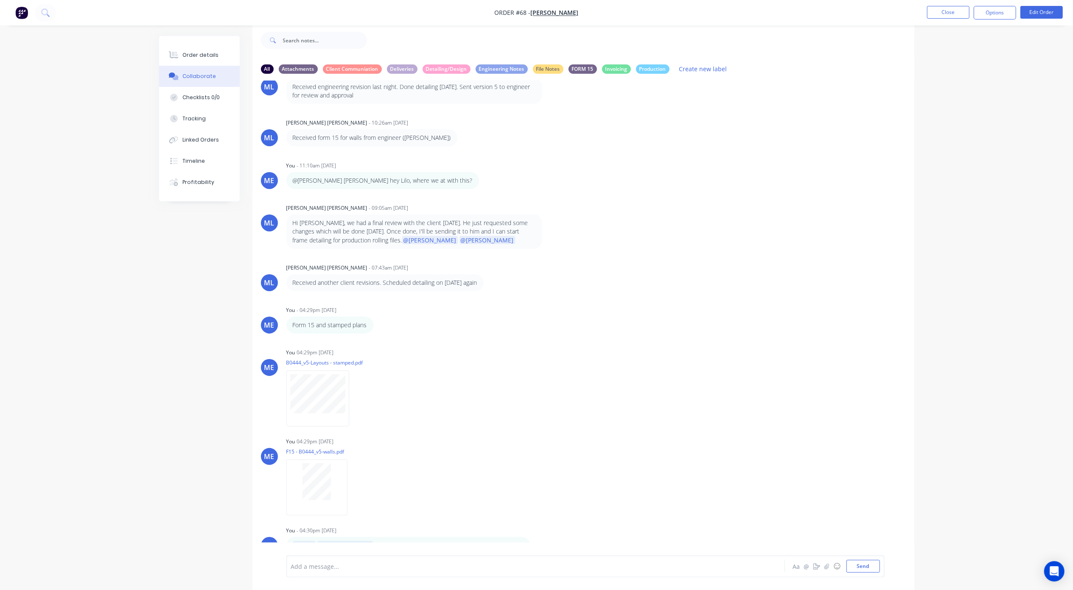
scroll to position [481, 0]
click at [513, 573] on div "Add a message... Aa @ ☺ Send" at bounding box center [585, 567] width 598 height 22
drag, startPoint x: 457, startPoint y: 532, endPoint x: 484, endPoint y: 560, distance: 39.6
click at [456, 573] on div "Add a message... Aa @ ☺ Send" at bounding box center [585, 567] width 598 height 22
click at [535, 539] on icon "button" at bounding box center [536, 543] width 2 height 8
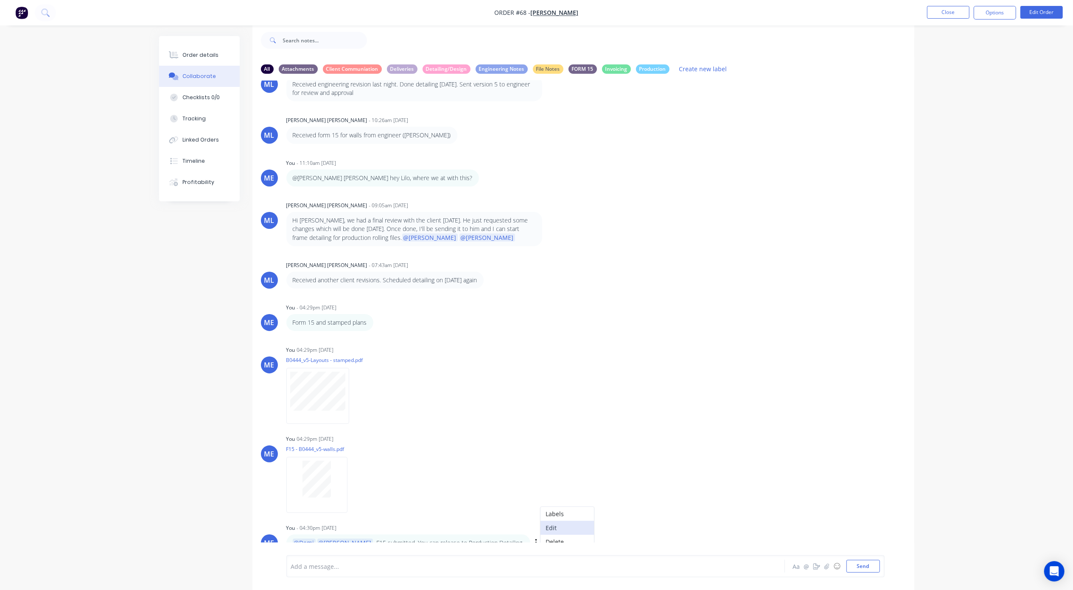
click at [540, 521] on button "Edit" at bounding box center [566, 528] width 53 height 14
click at [445, 565] on span "- F15 submitted. You can release to Porduction Detailing." at bounding box center [446, 567] width 162 height 8
click at [854, 569] on button "Send" at bounding box center [863, 566] width 34 height 13
click at [954, 14] on button "Close" at bounding box center [948, 12] width 42 height 13
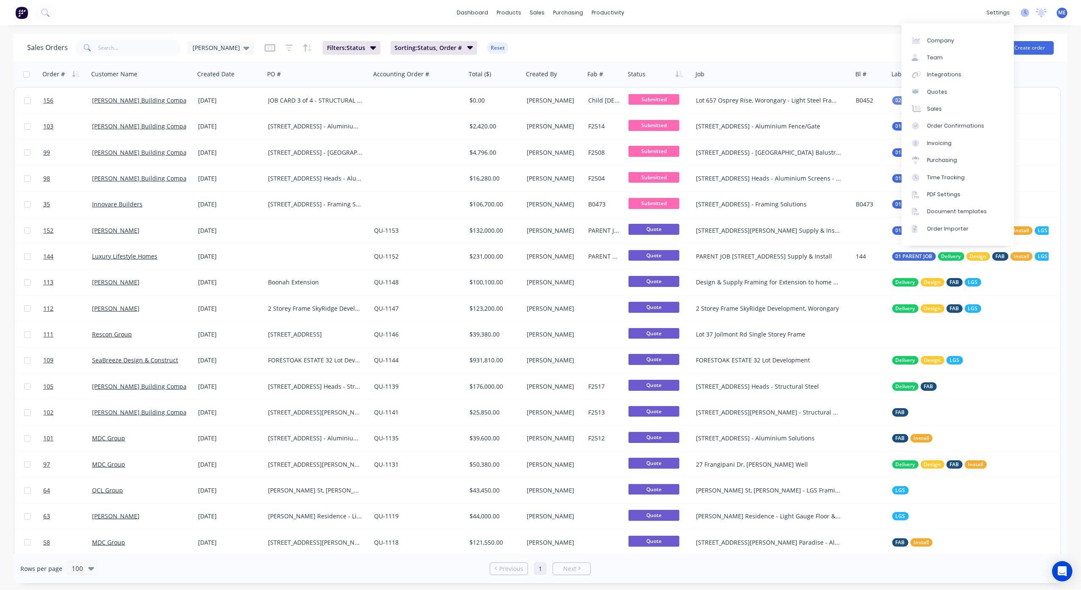
click at [1029, 11] on icon at bounding box center [1025, 12] width 8 height 8
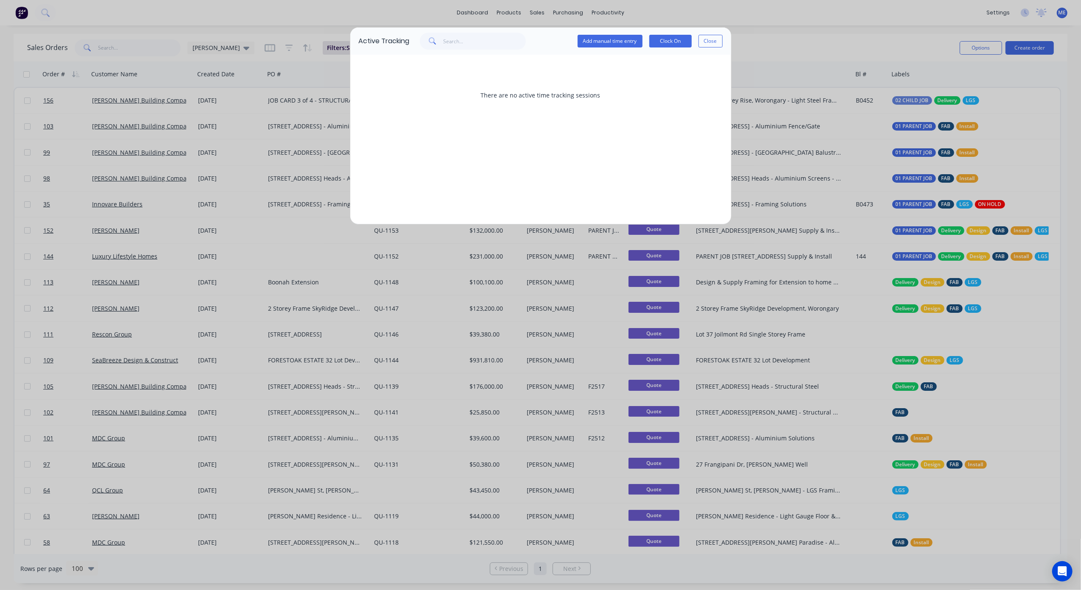
click at [725, 41] on div "Active Tracking Add manual time entry Clock On Close" at bounding box center [540, 41] width 381 height 27
drag, startPoint x: 714, startPoint y: 41, endPoint x: 928, endPoint y: 39, distance: 213.8
click at [715, 41] on button "Close" at bounding box center [711, 41] width 24 height 13
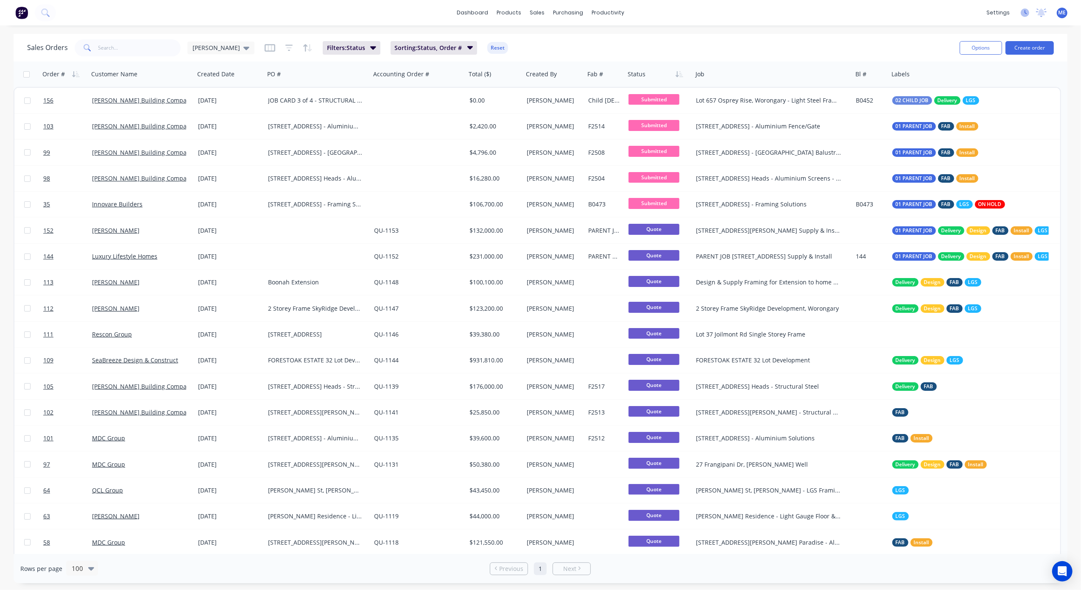
click at [1027, 12] on icon at bounding box center [1025, 12] width 8 height 8
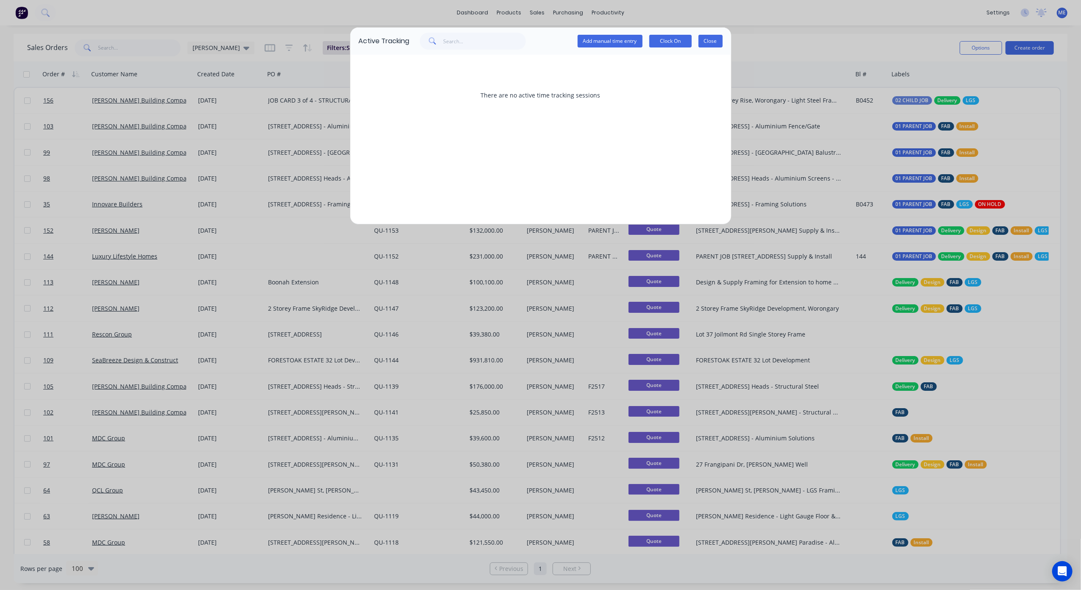
click at [722, 39] on button "Close" at bounding box center [711, 41] width 24 height 13
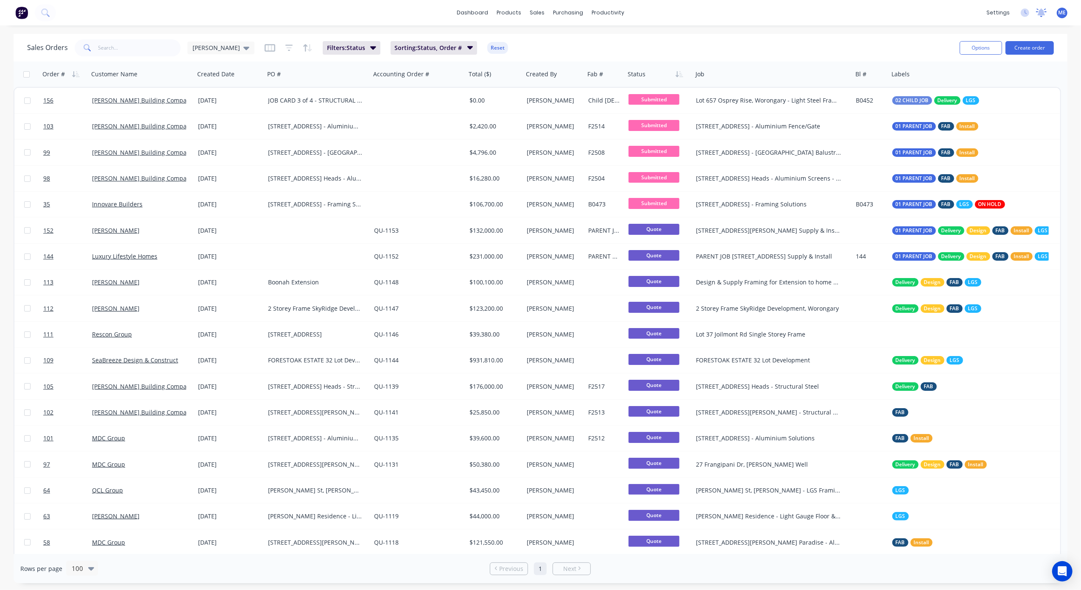
click at [1041, 12] on icon at bounding box center [1042, 11] width 8 height 7
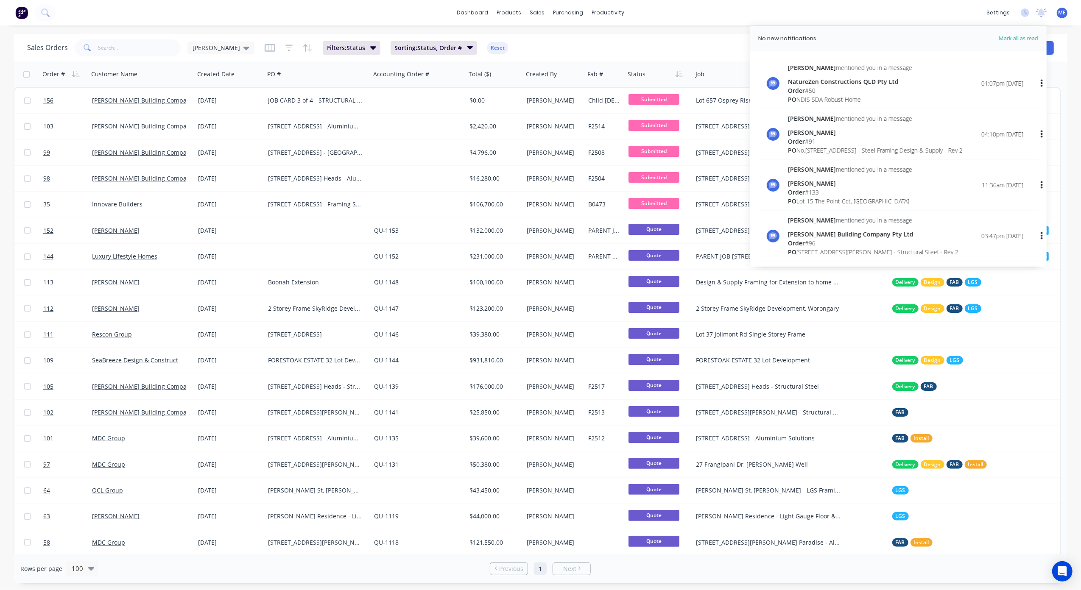
click at [683, 43] on div "Sales Orders Mike Sales Filters: Status Sorting: Status, Order # Reset" at bounding box center [490, 47] width 926 height 21
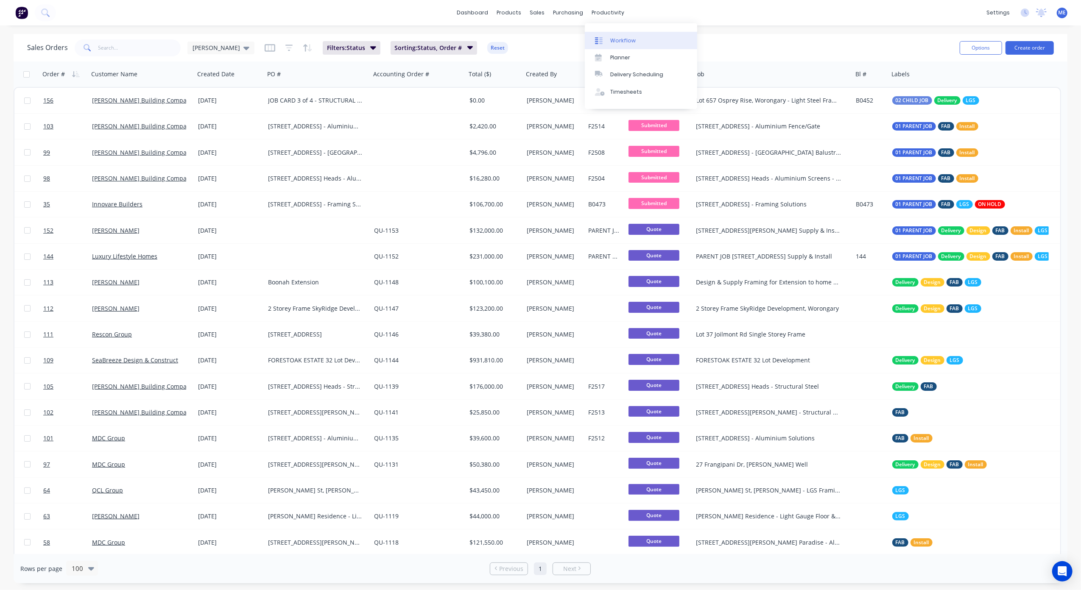
click at [614, 41] on div "Workflow" at bounding box center [622, 41] width 25 height 8
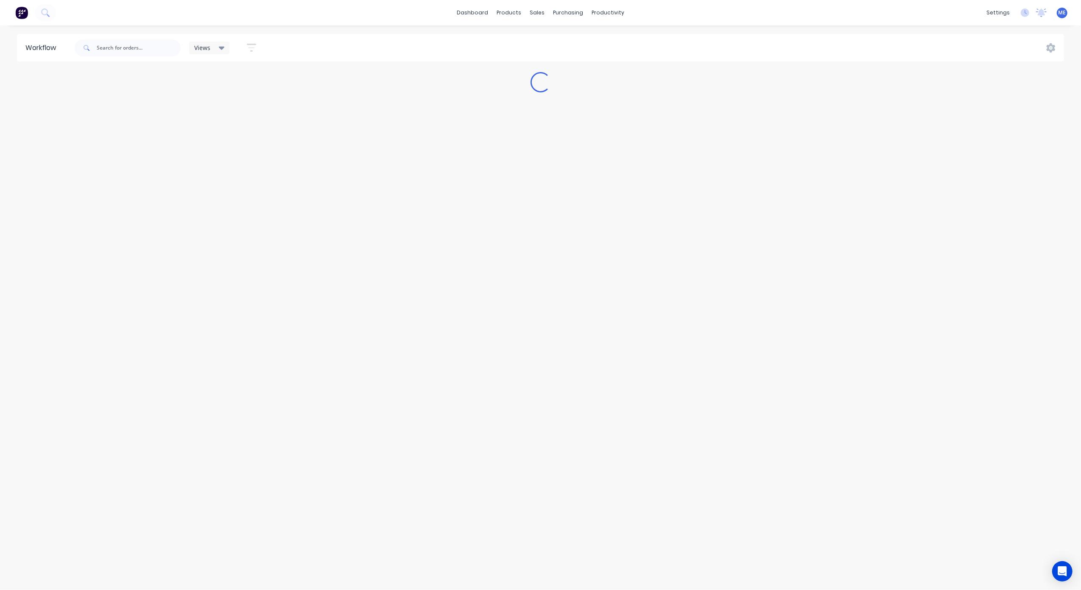
click at [214, 46] on div "Views" at bounding box center [209, 48] width 31 height 8
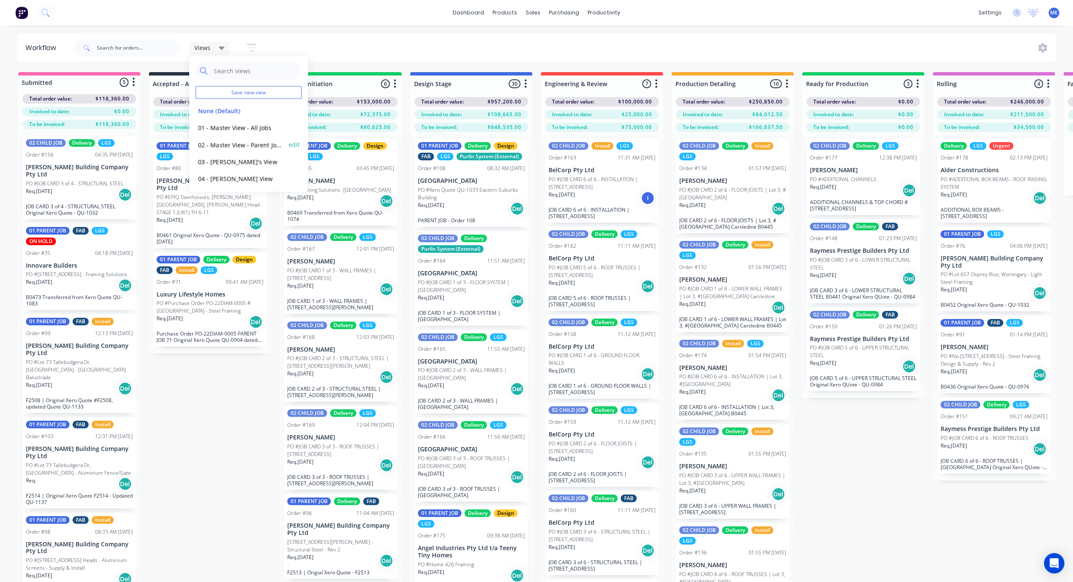
click at [250, 146] on button "02 - Master View - Parent Jobs Only" at bounding box center [241, 145] width 90 height 10
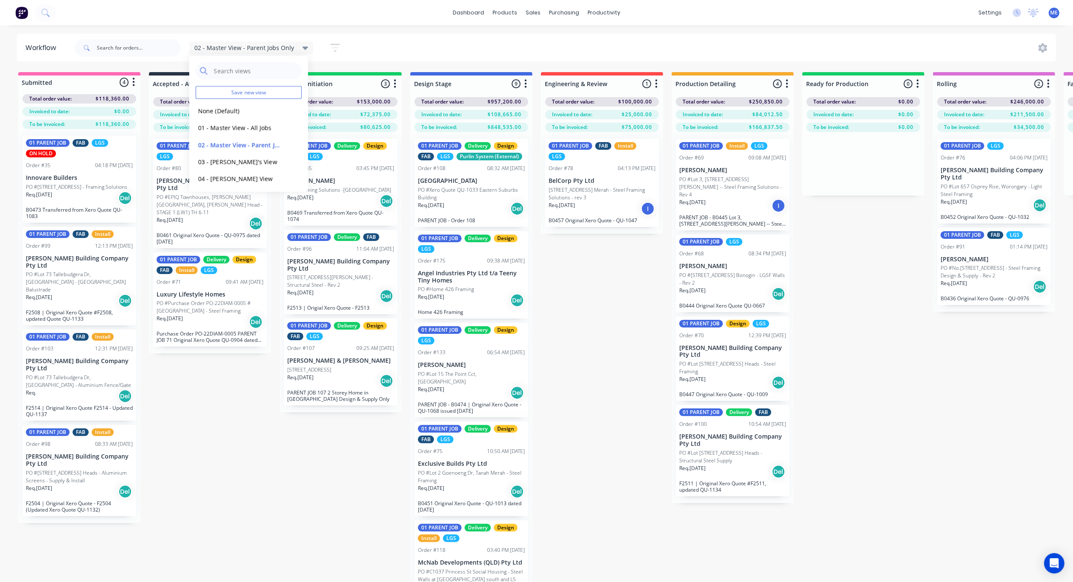
click at [267, 479] on div "Submitted 4 Status colour #FF69B4 hex #FF69B4 Save Cancel Summaries Total order…" at bounding box center [1070, 342] width 2152 height 540
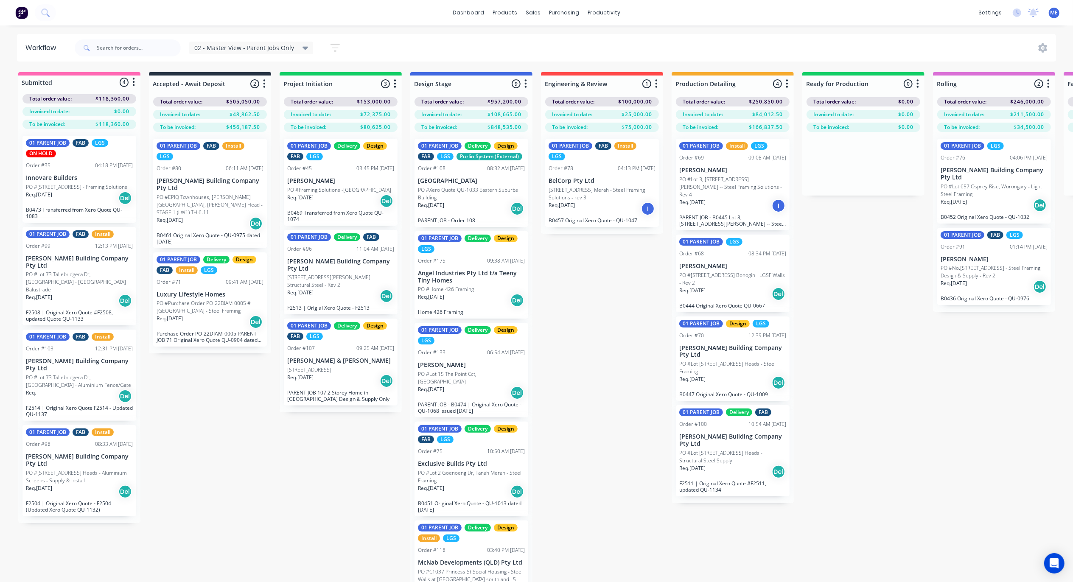
click at [265, 461] on div "Submitted 4 Status colour #FF69B4 hex #FF69B4 Save Cancel Summaries Total order…" at bounding box center [1070, 342] width 2152 height 540
click at [266, 455] on div "Submitted 4 Status colour #FF69B4 hex #FF69B4 Save Cancel Summaries Total order…" at bounding box center [1070, 342] width 2152 height 540
click at [260, 42] on div "02 - Master View - Parent Jobs Only" at bounding box center [251, 48] width 124 height 13
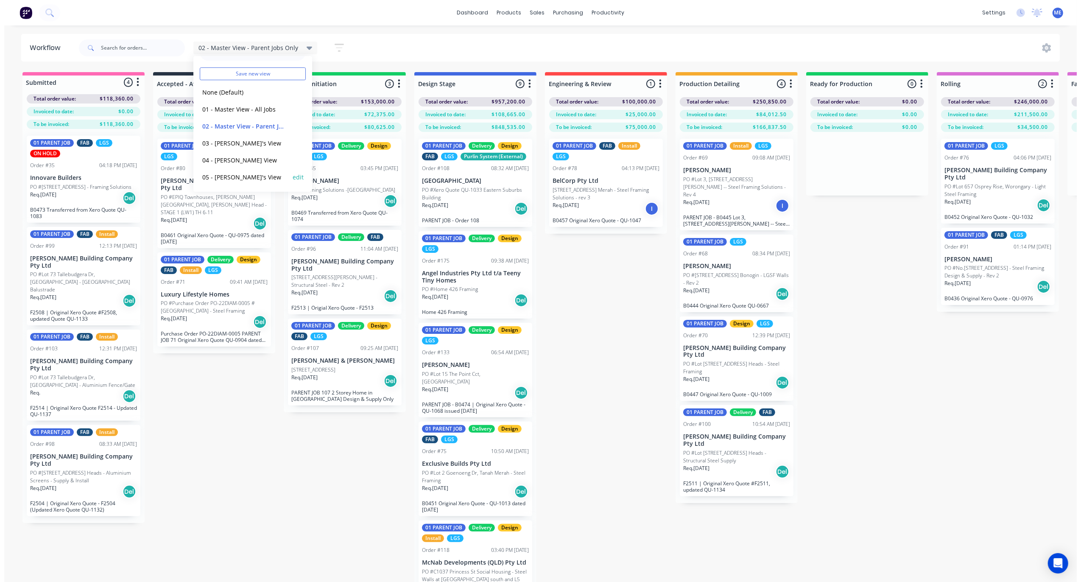
scroll to position [19, 0]
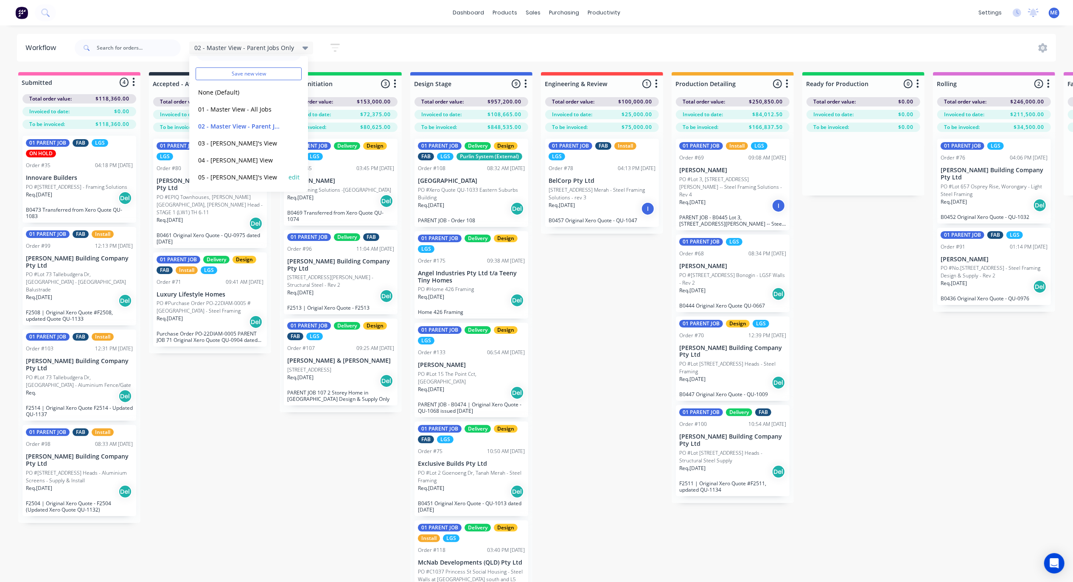
click at [233, 175] on button "05 - Marlon's View" at bounding box center [241, 177] width 90 height 10
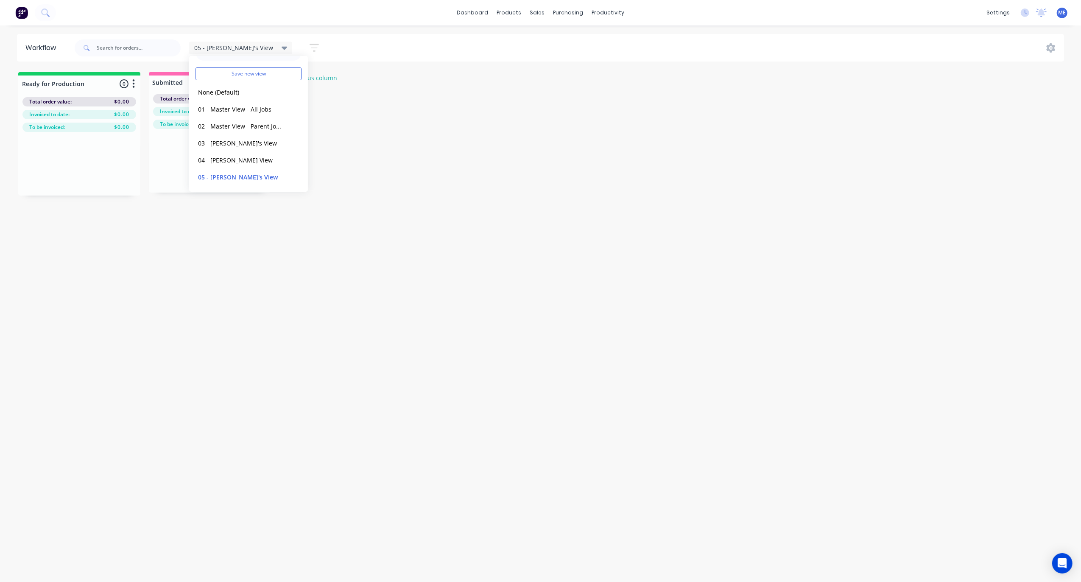
click at [174, 228] on div "Workflow 05 - Marlon's View Save new view None (Default) edit 01 - Master View …" at bounding box center [540, 299] width 1081 height 531
click at [282, 46] on icon at bounding box center [285, 47] width 6 height 9
click at [289, 176] on button "edit" at bounding box center [293, 177] width 11 height 9
click at [409, 104] on button "Delete" at bounding box center [399, 108] width 47 height 15
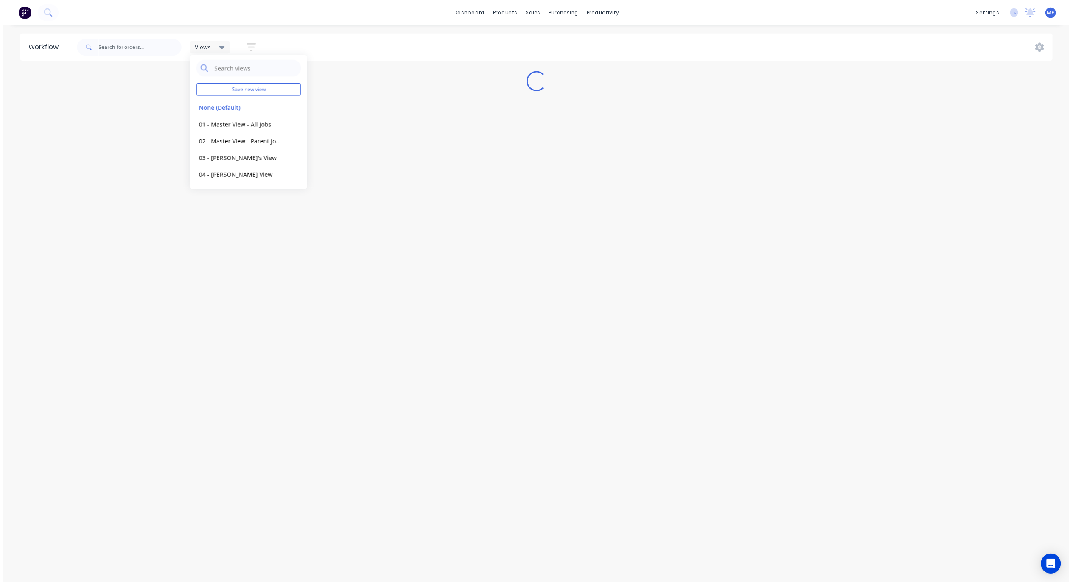
scroll to position [2, 0]
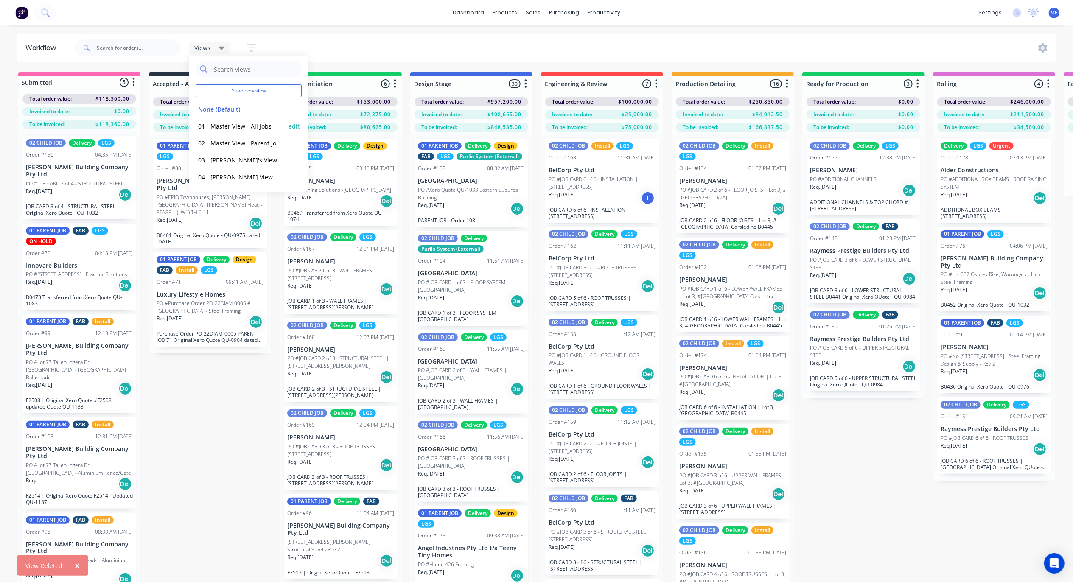
click at [250, 124] on button "01 - Master View - All Jobs" at bounding box center [241, 126] width 90 height 10
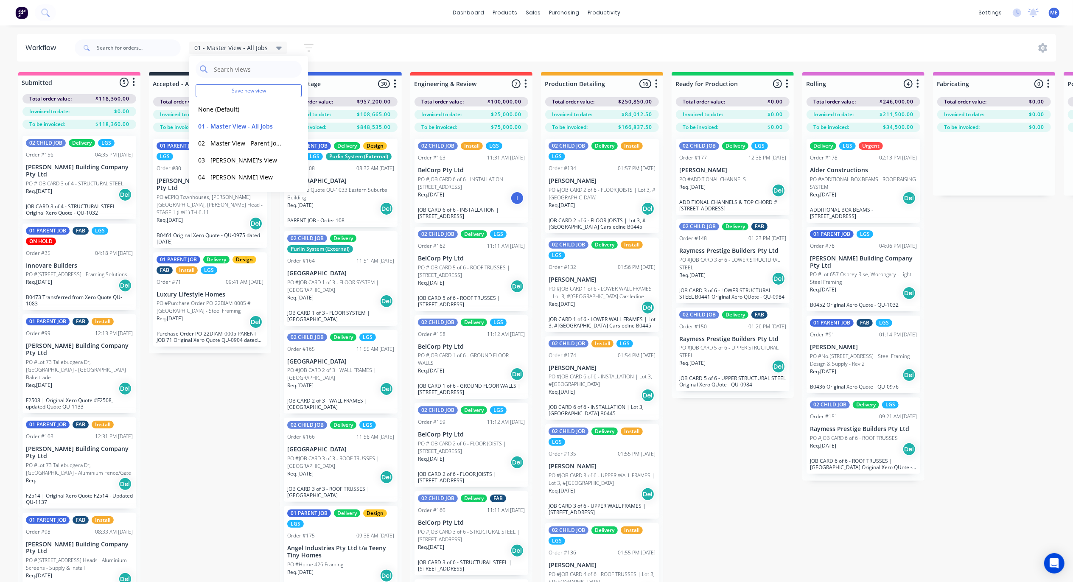
click at [370, 36] on div "01 - Master View - All Jobs Save new view None (Default) edit 01 - Master View …" at bounding box center [564, 47] width 983 height 25
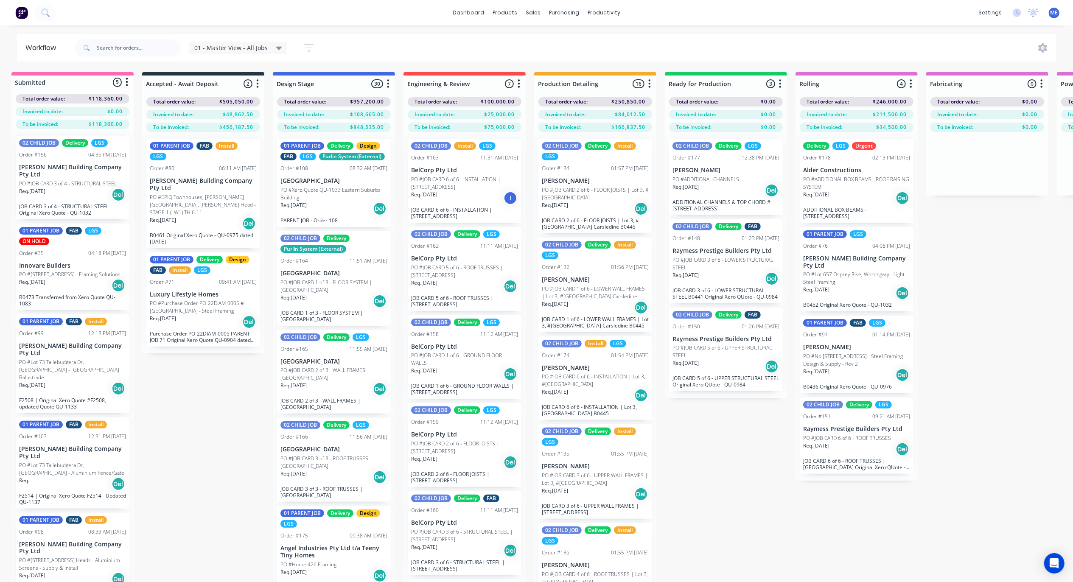
scroll to position [0, 0]
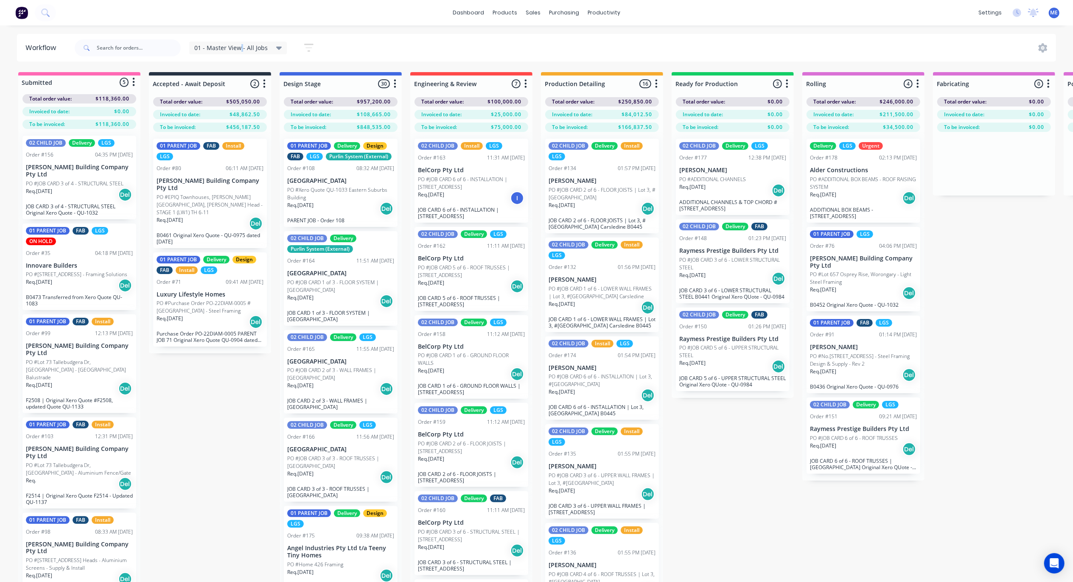
click at [242, 39] on div "01 - Master View - All Jobs Save new view None (Default) edit 01 - Master View …" at bounding box center [256, 47] width 134 height 17
click at [243, 43] on div "01 - Master View - All Jobs" at bounding box center [238, 48] width 98 height 13
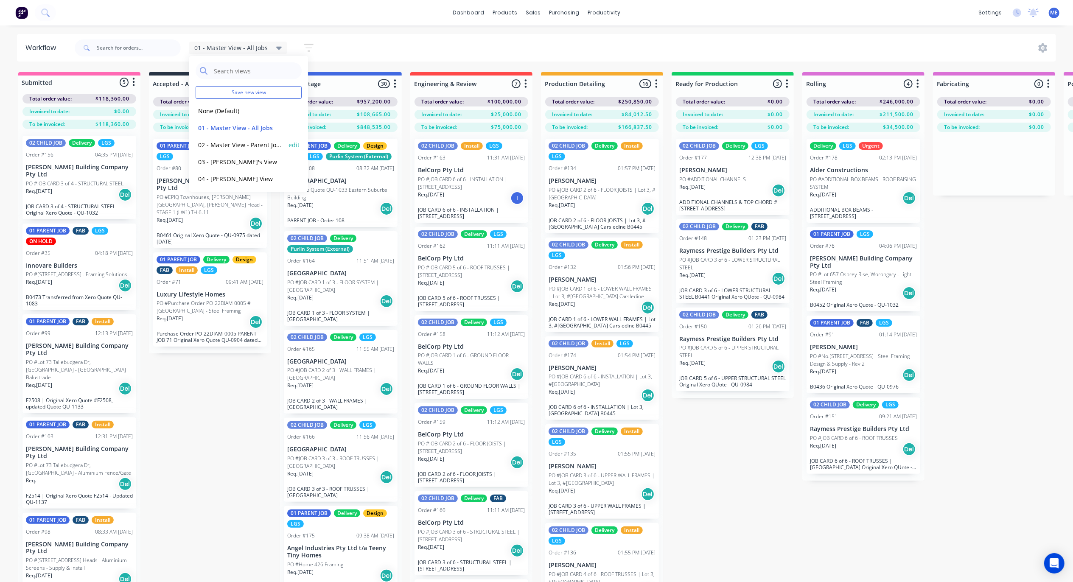
click at [235, 146] on button "02 - Master View - Parent Jobs Only" at bounding box center [241, 145] width 90 height 10
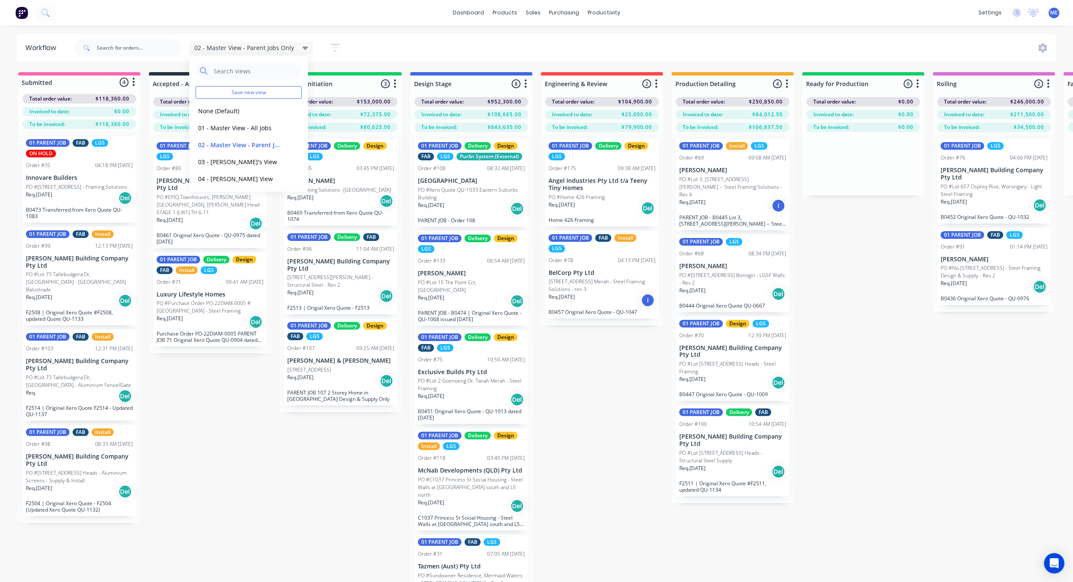
click at [391, 31] on div "dashboard products sales purchasing productivity dashboard products Product Cat…" at bounding box center [536, 265] width 1073 height 531
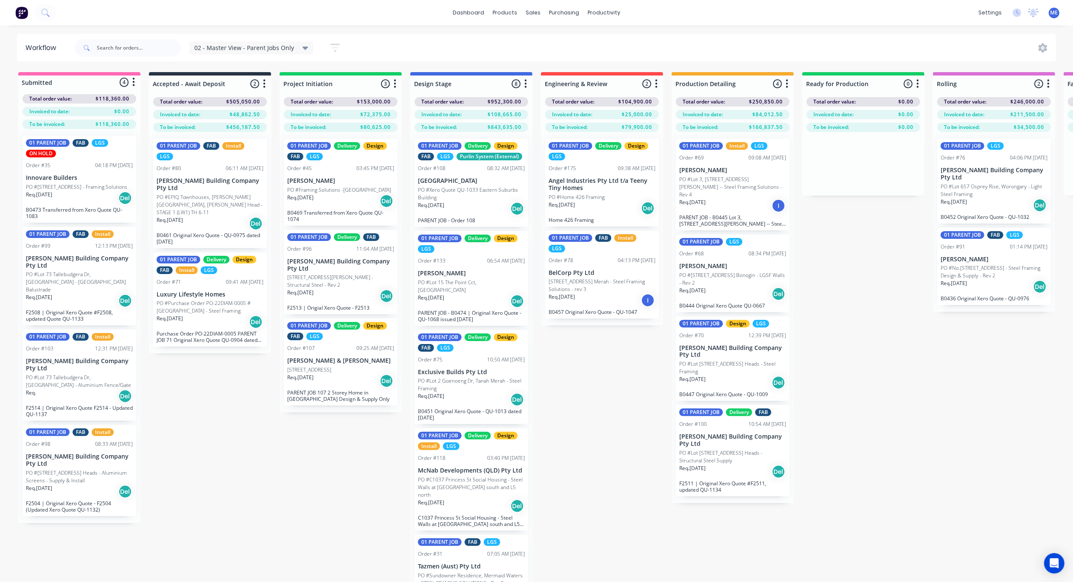
click at [896, 351] on div "Submitted 4 Status colour #FF69B4 hex #FF69B4 Save Cancel Summaries Total order…" at bounding box center [1070, 342] width 2152 height 540
click at [1032, 12] on icon at bounding box center [1033, 12] width 8 height 8
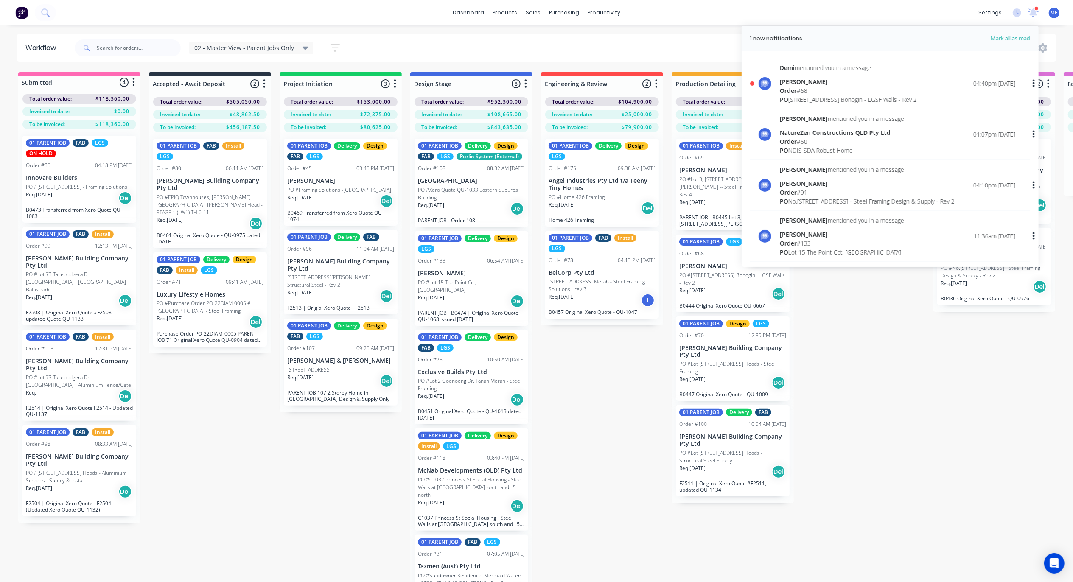
click at [852, 89] on div "Order # 68" at bounding box center [848, 90] width 137 height 9
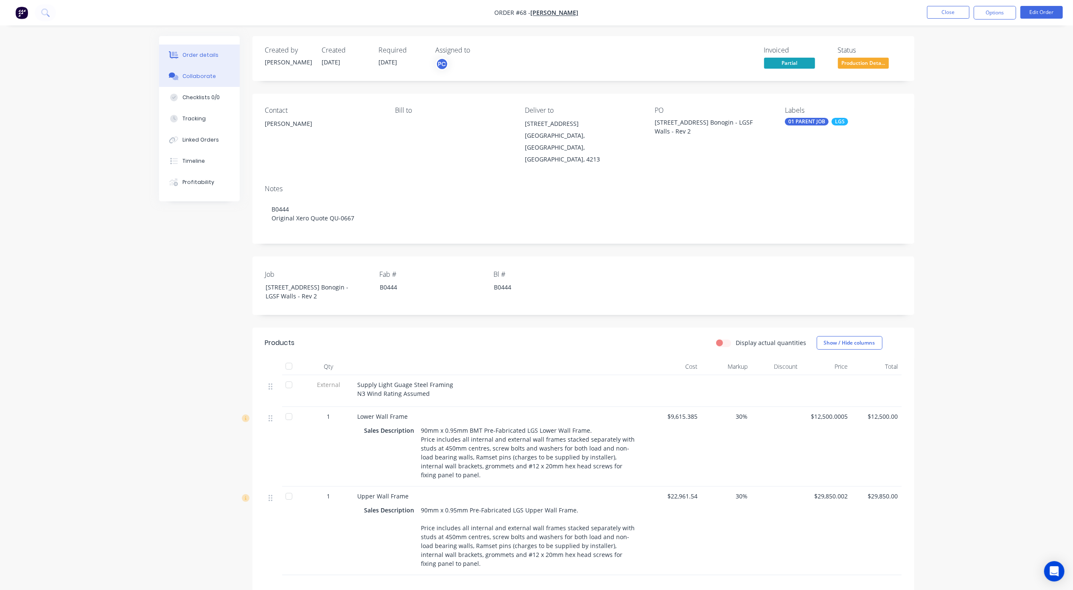
click at [182, 81] on button "Collaborate" at bounding box center [199, 76] width 81 height 21
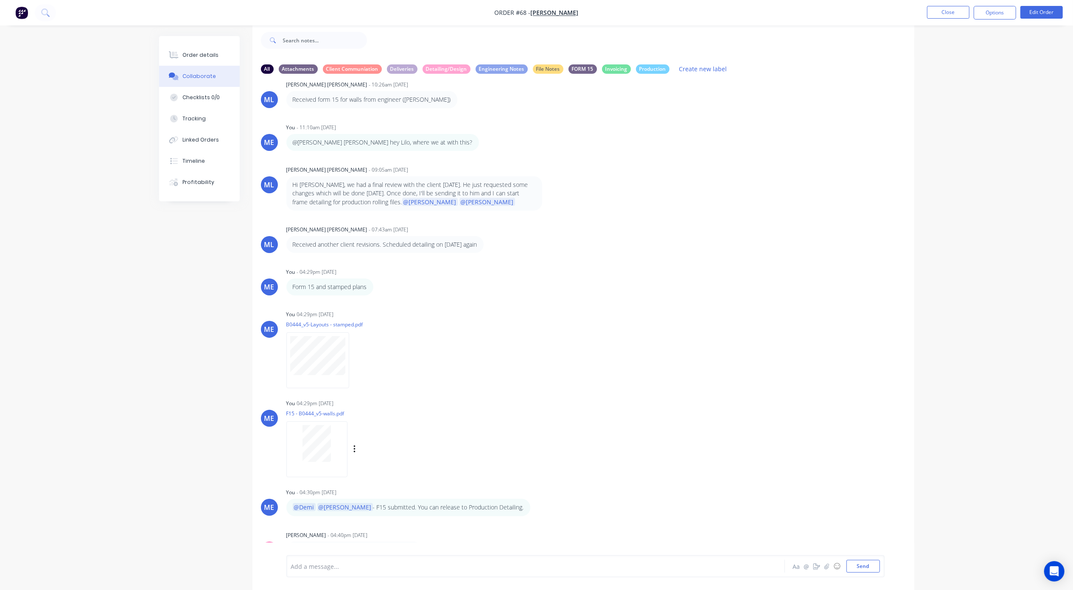
scroll to position [523, 0]
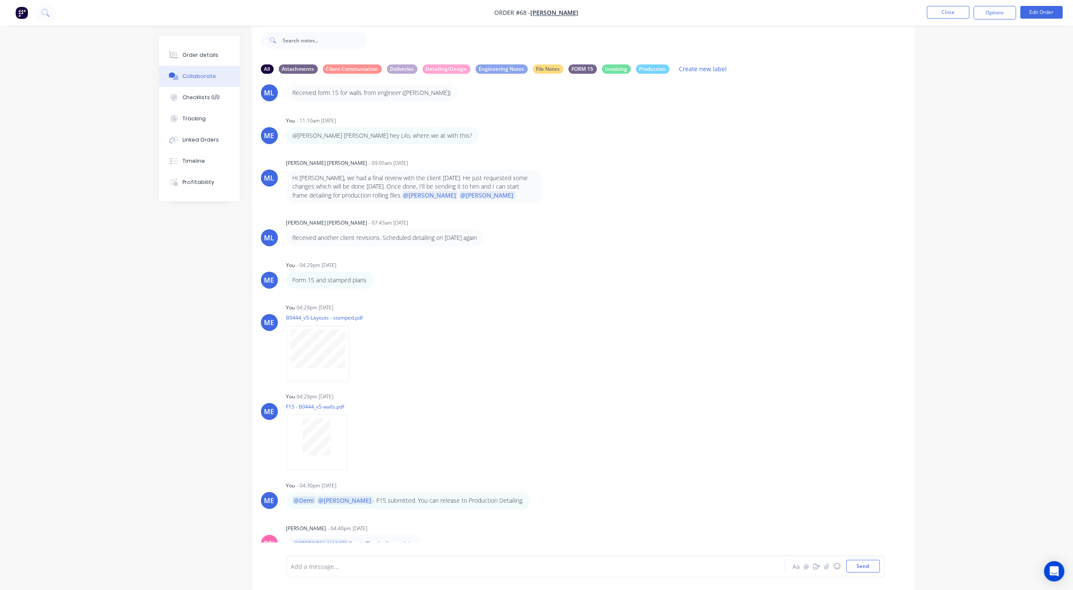
click at [136, 338] on div "Order details Collaborate Checklists 0/0 Tracking Linked Orders Timeline Profit…" at bounding box center [536, 288] width 1073 height 603
click at [950, 9] on button "Close" at bounding box center [948, 12] width 42 height 13
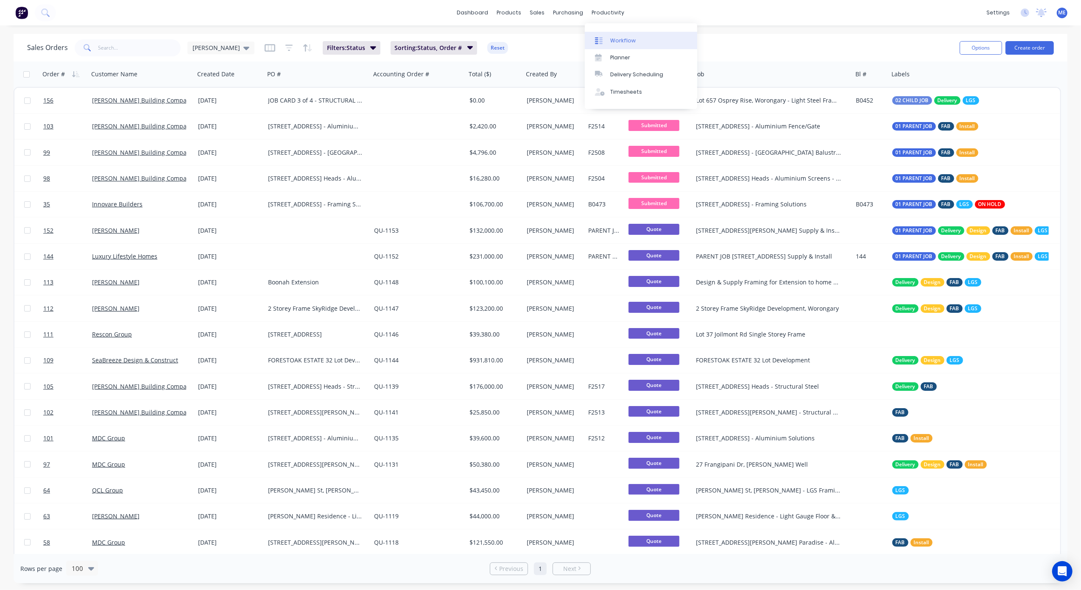
click at [623, 37] on div "Workflow" at bounding box center [622, 41] width 25 height 8
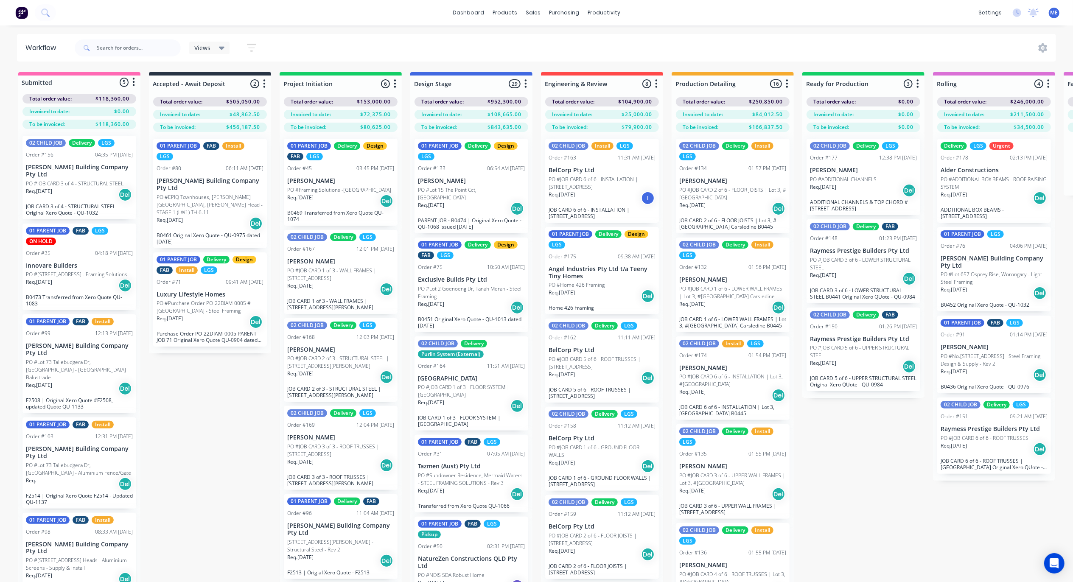
click at [230, 445] on div "Submitted 5 Status colour #FF69B4 hex #FF69B4 Save Cancel Summaries Total order…" at bounding box center [1070, 342] width 2152 height 540
